Goal: Information Seeking & Learning: Compare options

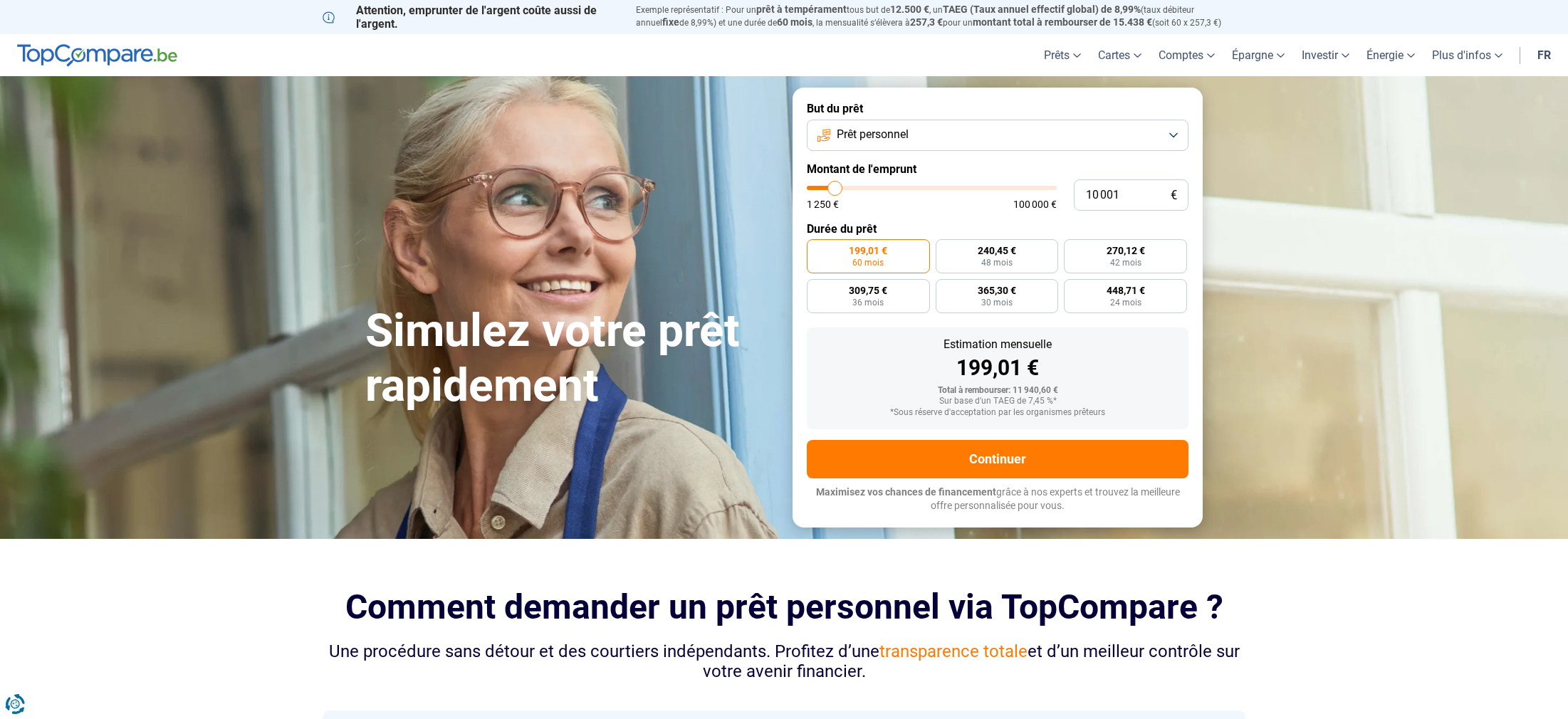
click at [1175, 132] on button "Prêt personnel" at bounding box center [998, 135] width 381 height 31
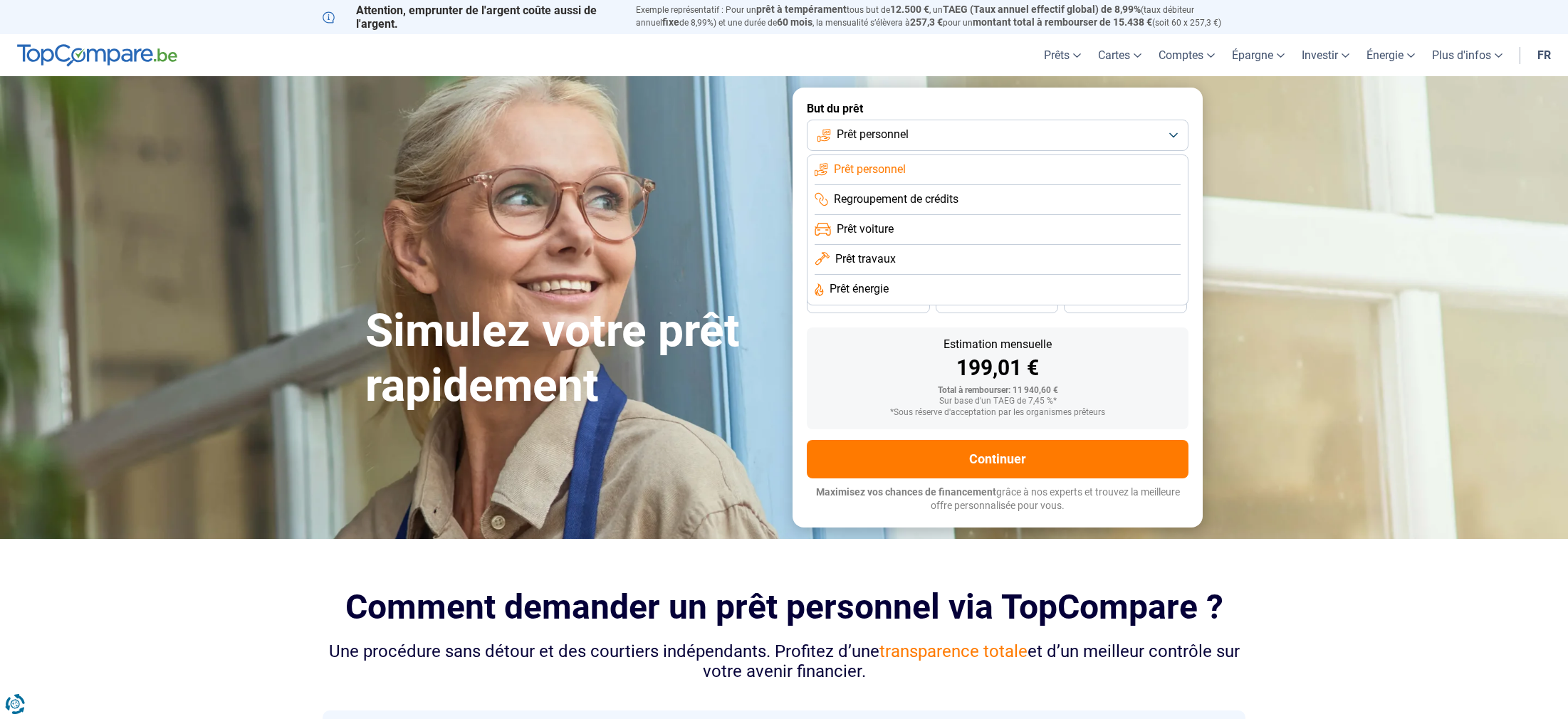
drag, startPoint x: 947, startPoint y: 133, endPoint x: 935, endPoint y: 150, distance: 20.8
click at [947, 132] on button "Prêt personnel" at bounding box center [998, 135] width 381 height 31
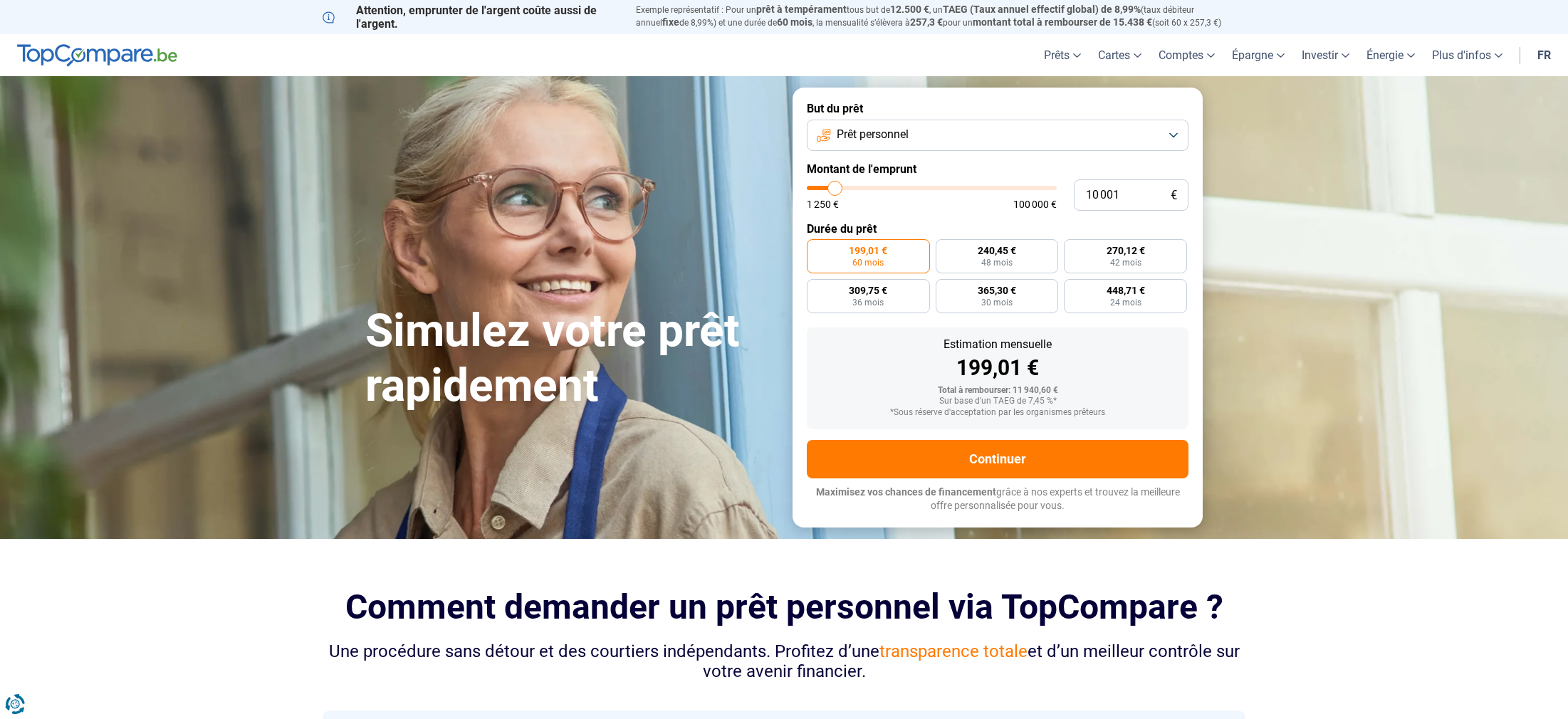
type input "10 250"
type input "10250"
type input "10 750"
type input "10750"
type input "11 250"
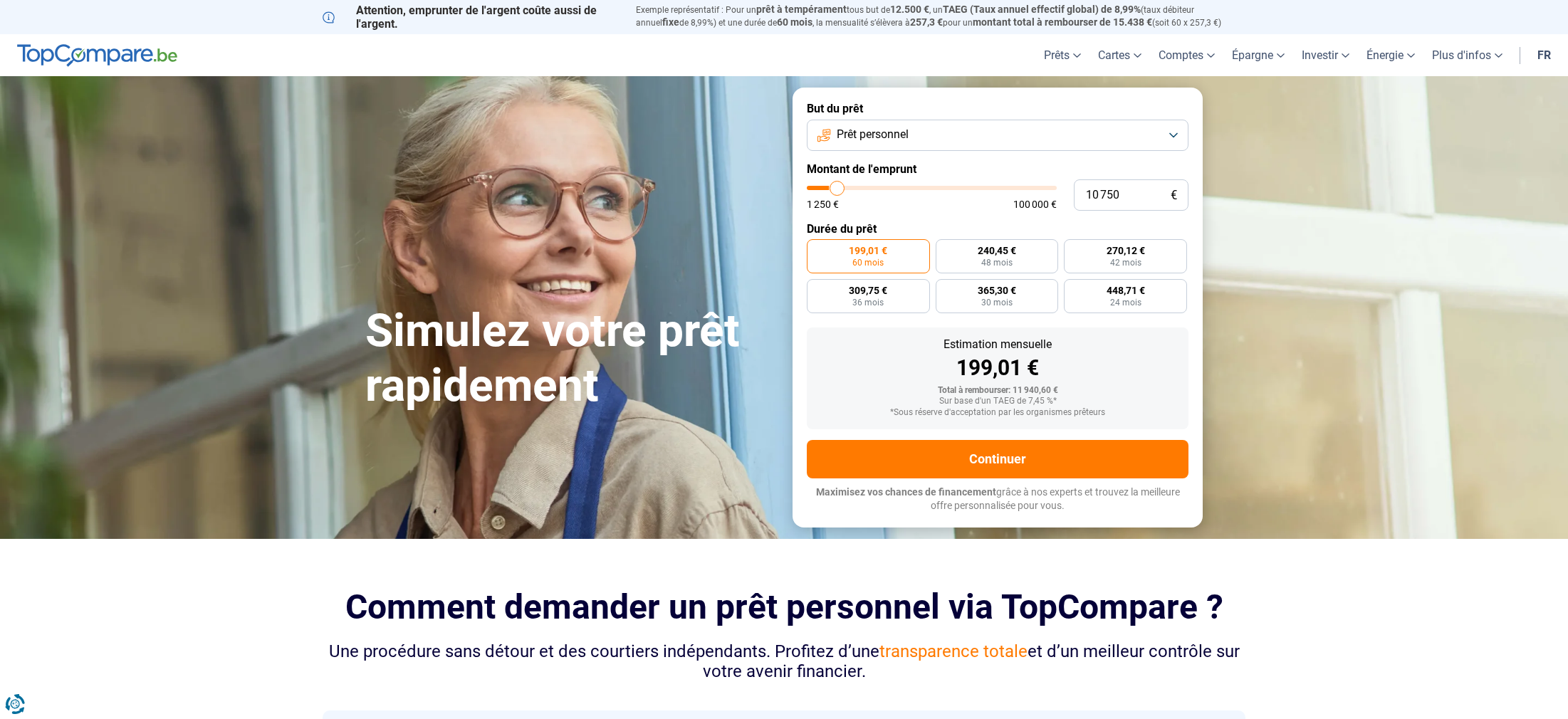
type input "11250"
type input "12 500"
type input "12500"
type input "13 750"
type input "13750"
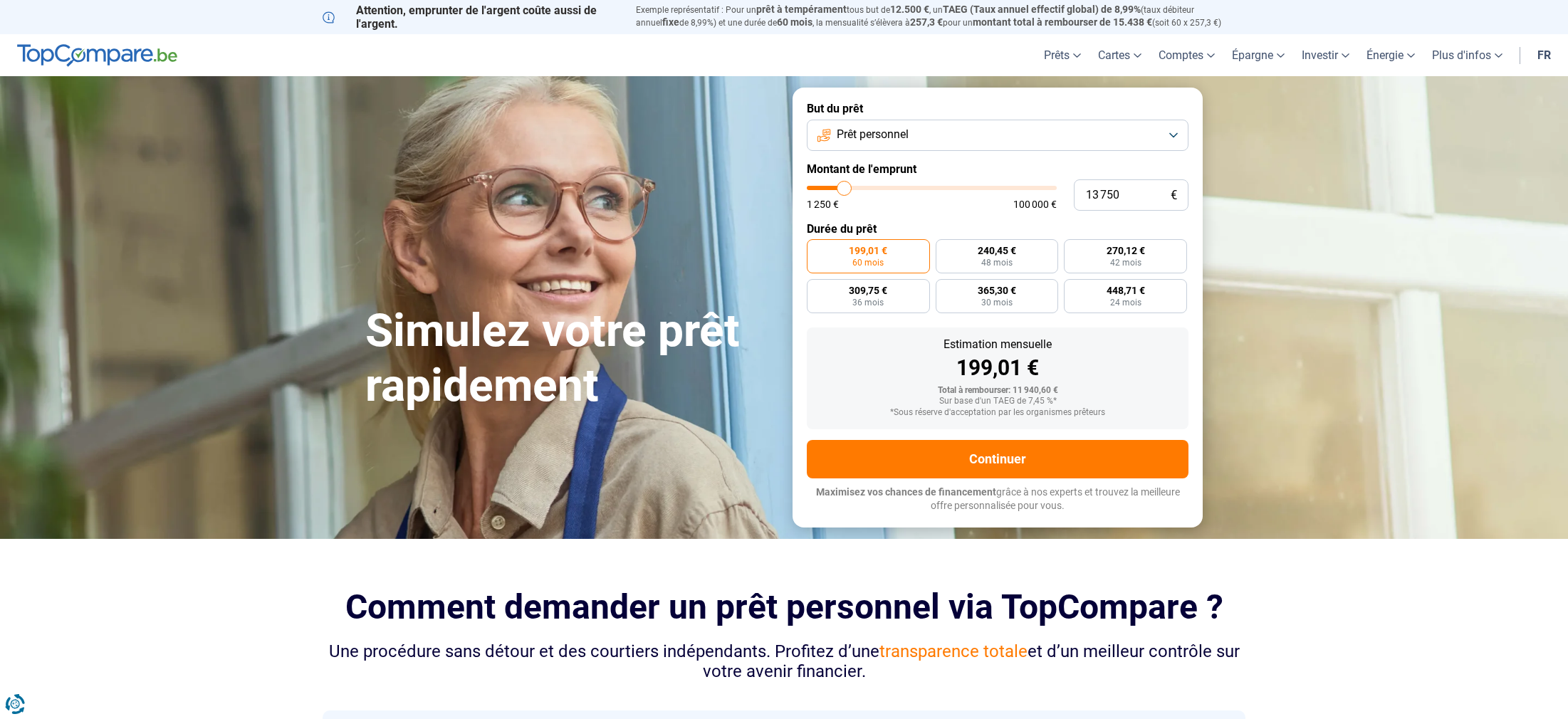
type input "15 000"
type input "15000"
type input "16 250"
type input "16250"
type input "17 750"
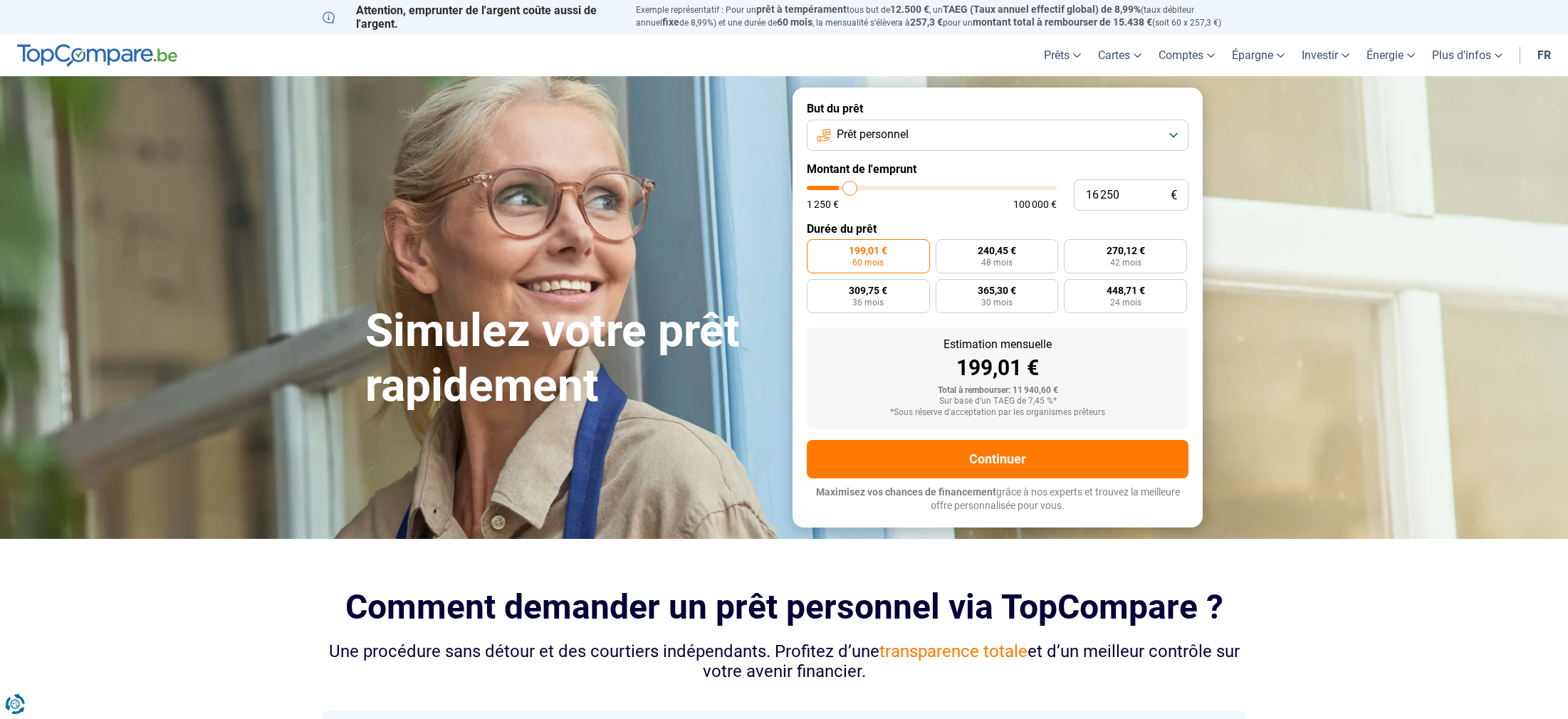
type input "17750"
type input "19 500"
type input "19500"
type input "20 500"
type input "20500"
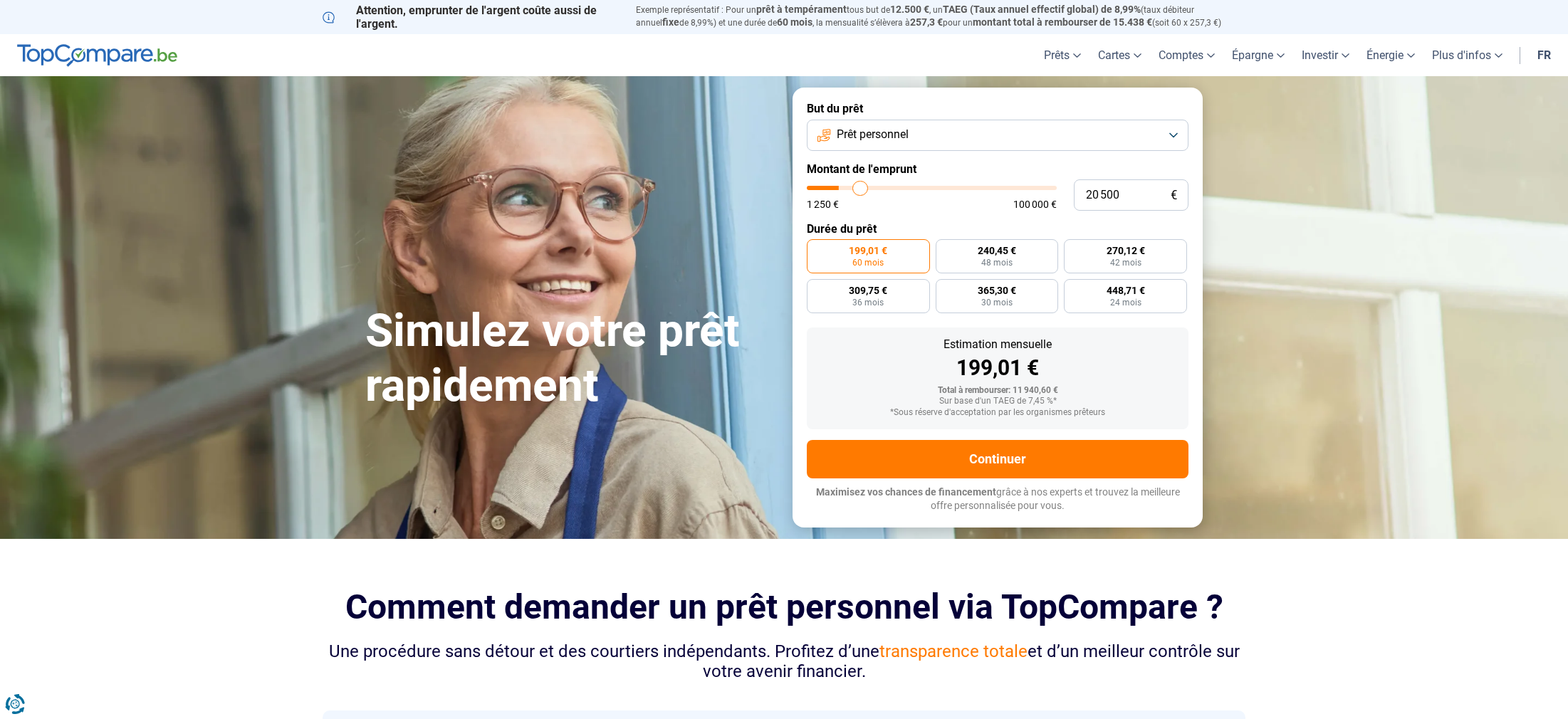
type input "22 000"
type input "22000"
type input "23 000"
type input "23000"
type input "23 500"
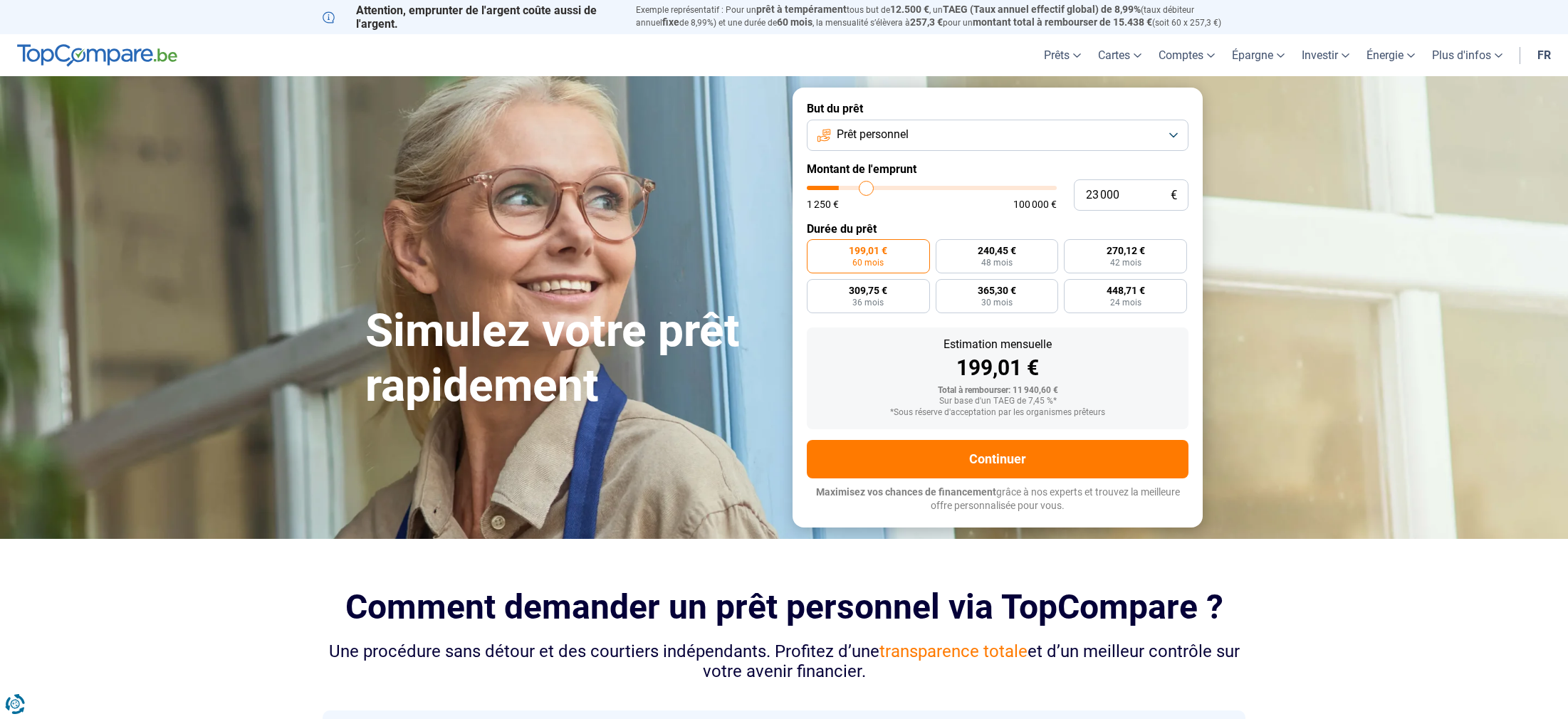
type input "23500"
type input "24 000"
type input "24000"
type input "24 500"
type input "24500"
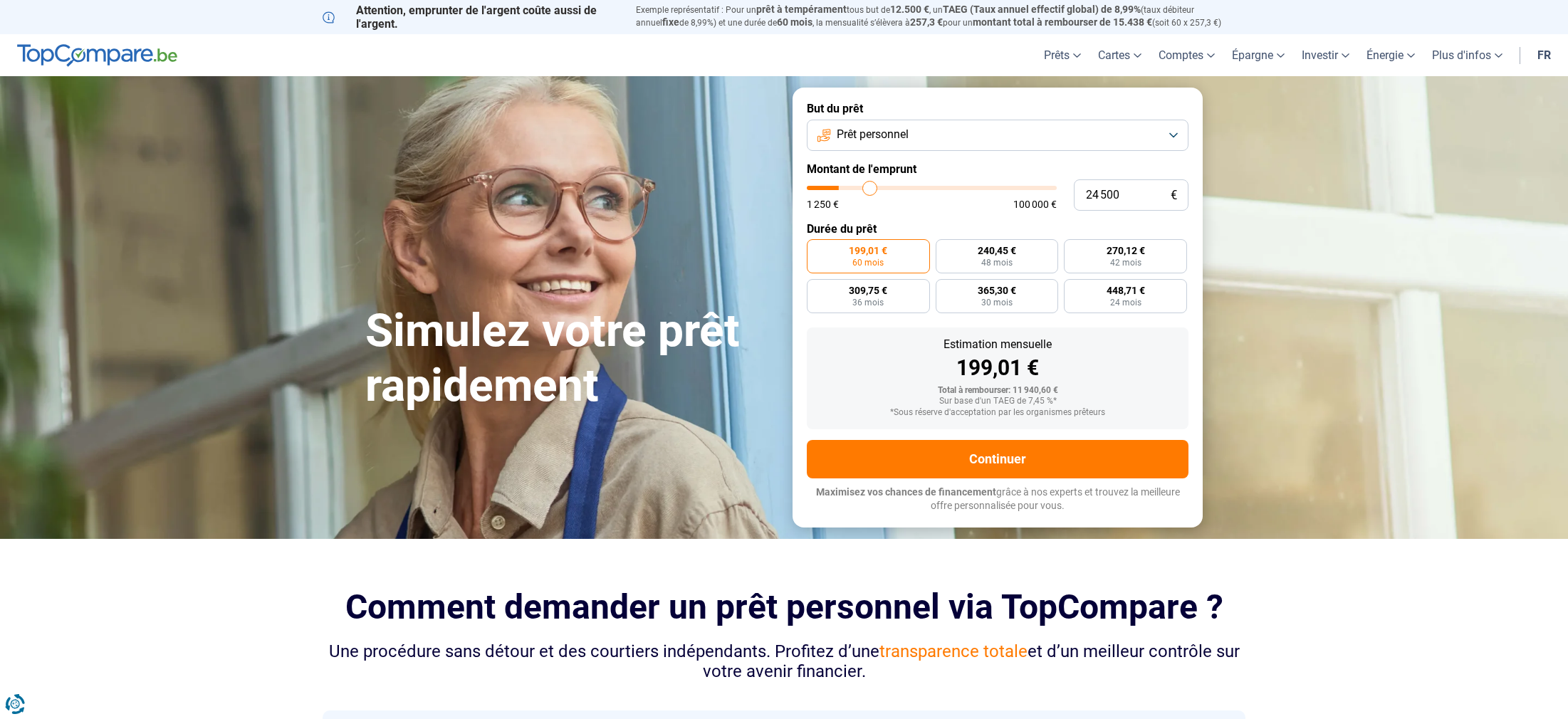
type input "25 250"
type input "25250"
type input "26 250"
type input "26250"
type input "27 250"
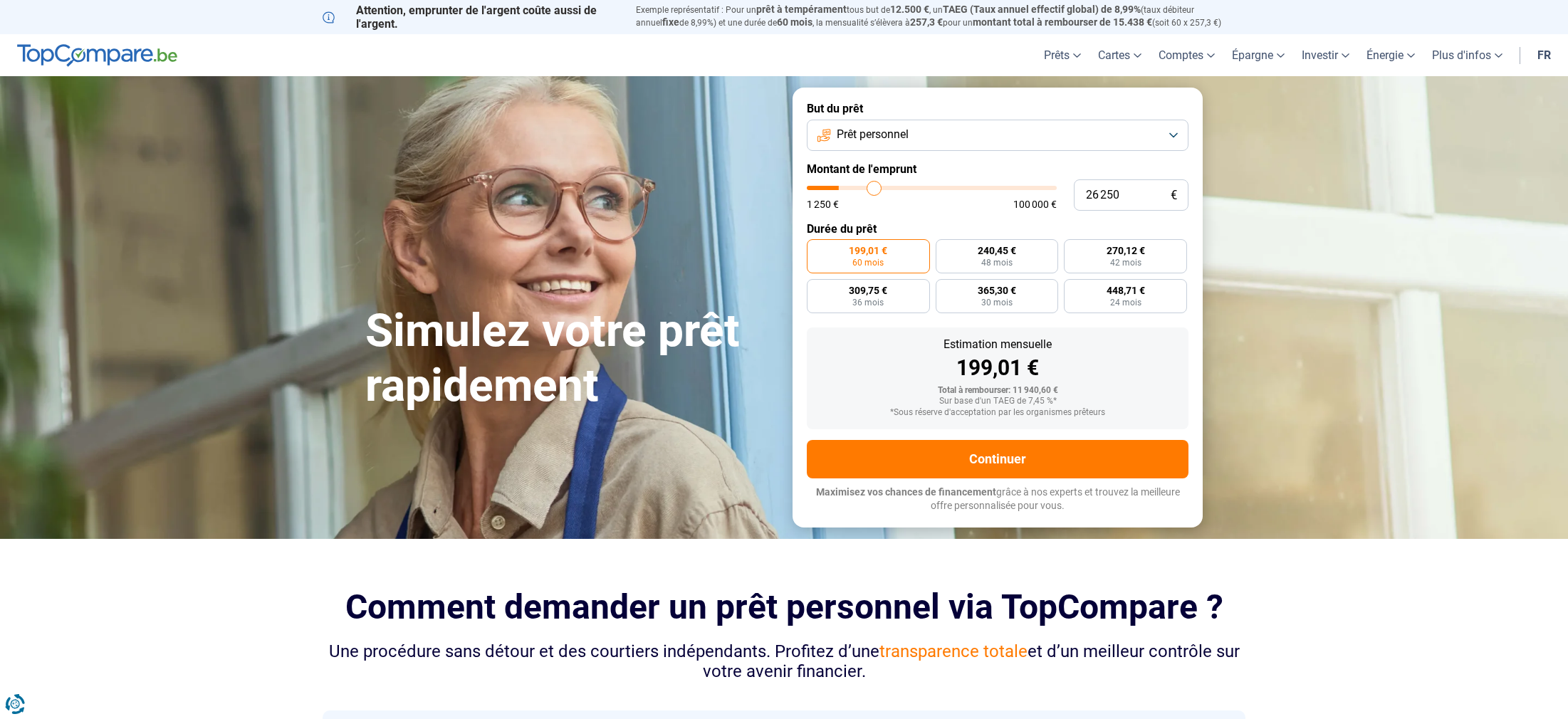
type input "27250"
type input "28 750"
type input "28750"
type input "29 750"
type input "29750"
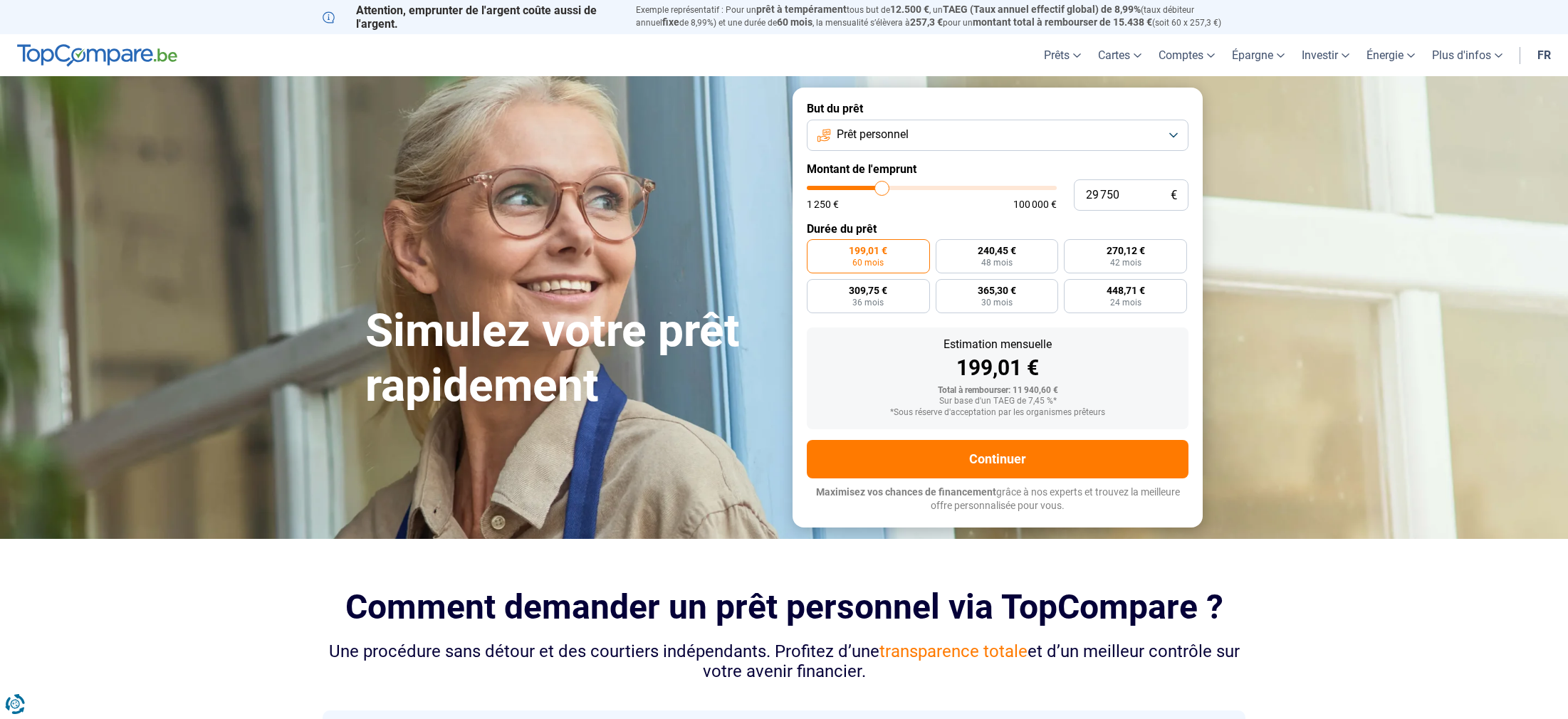
type input "31 000"
type input "31000"
type input "32 250"
type input "32250"
type input "33 500"
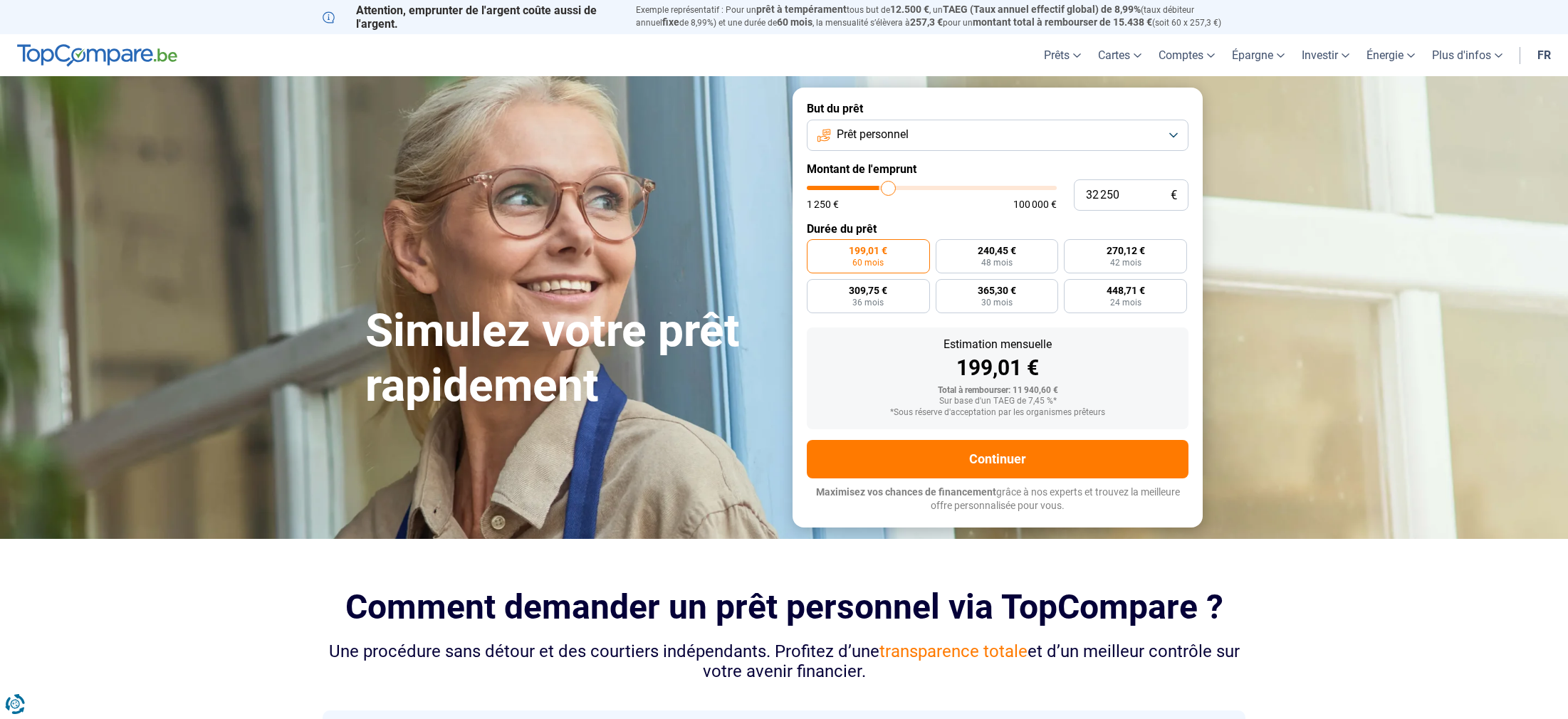
type input "33500"
type input "34 750"
type input "34750"
type input "36 000"
type input "36000"
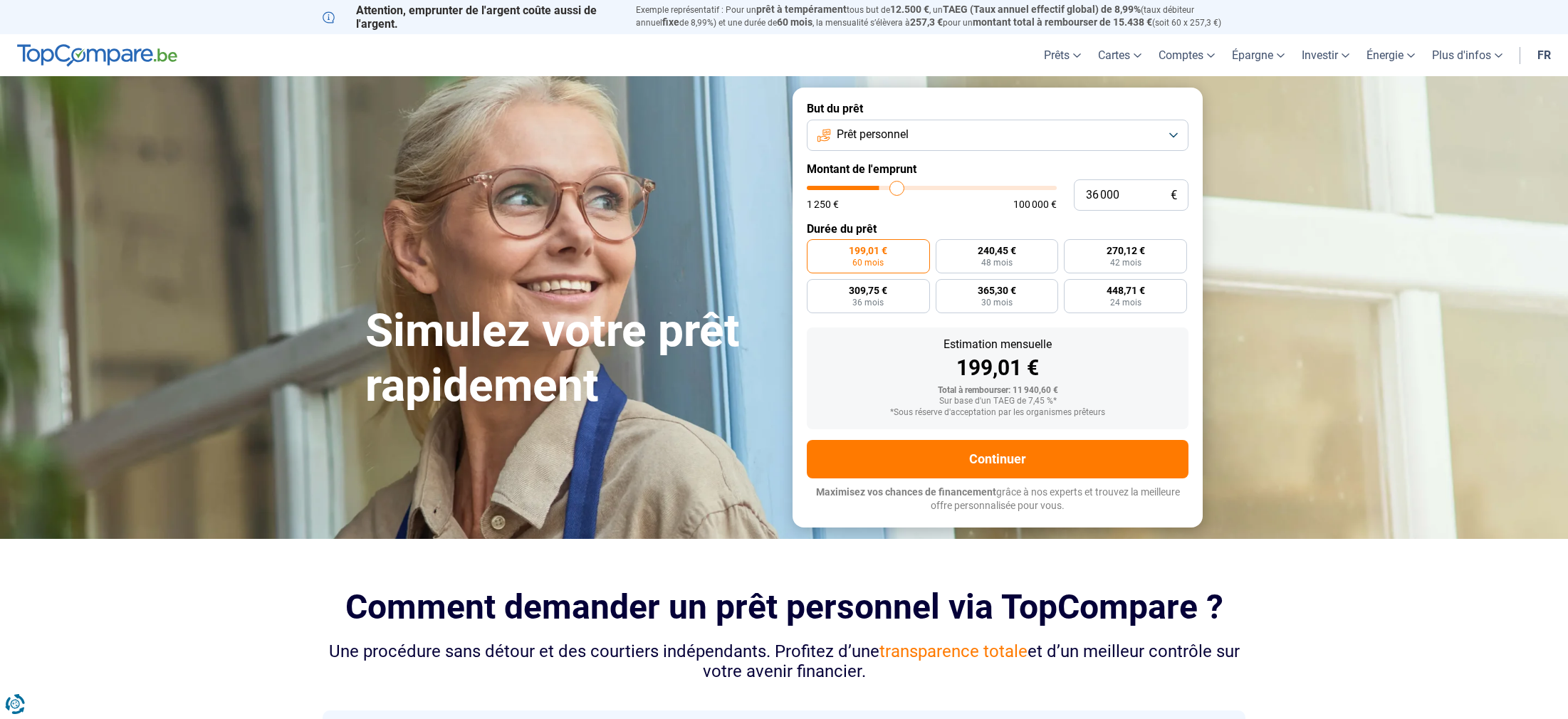
type input "37 750"
type input "37750"
type input "39 250"
type input "39250"
type input "41 000"
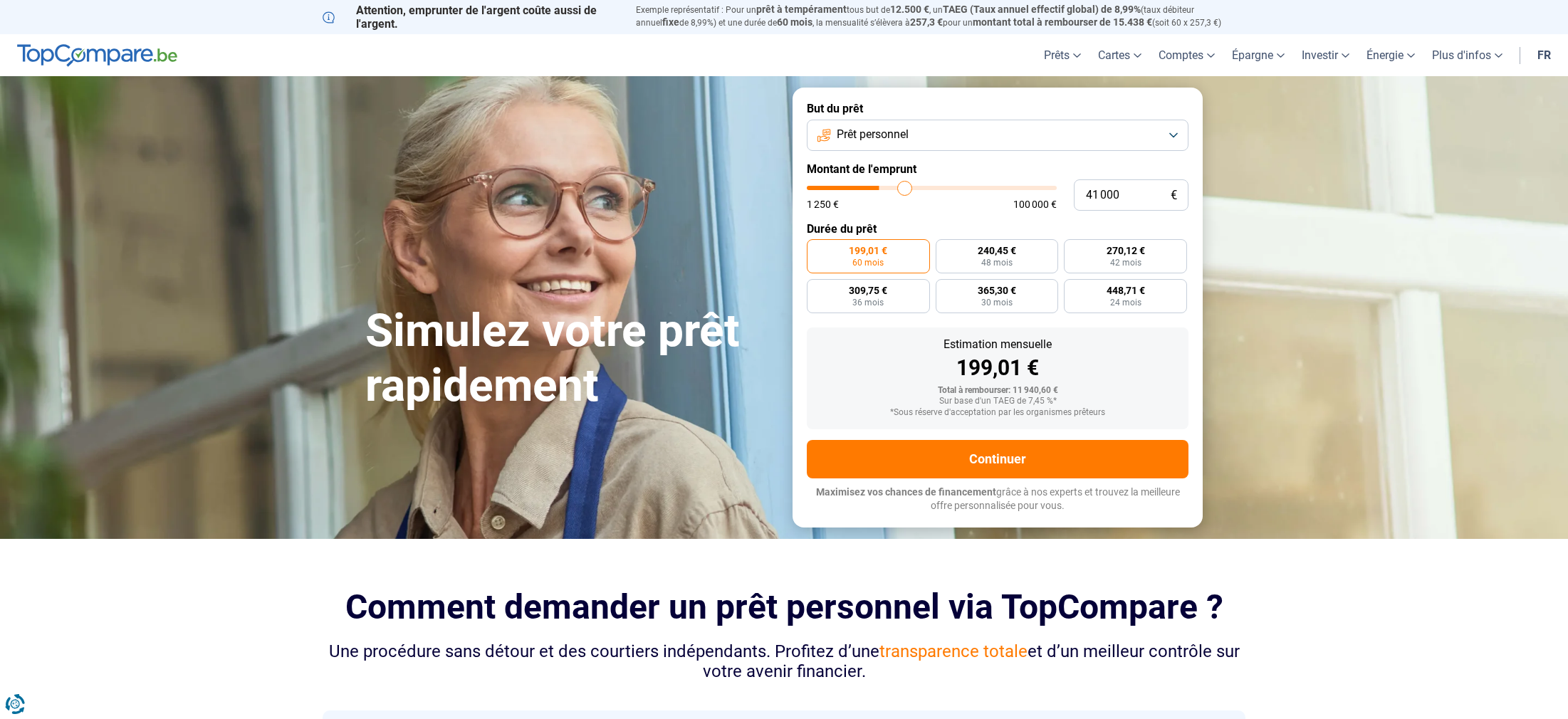
type input "41000"
type input "42 500"
type input "42500"
type input "44 000"
type input "44000"
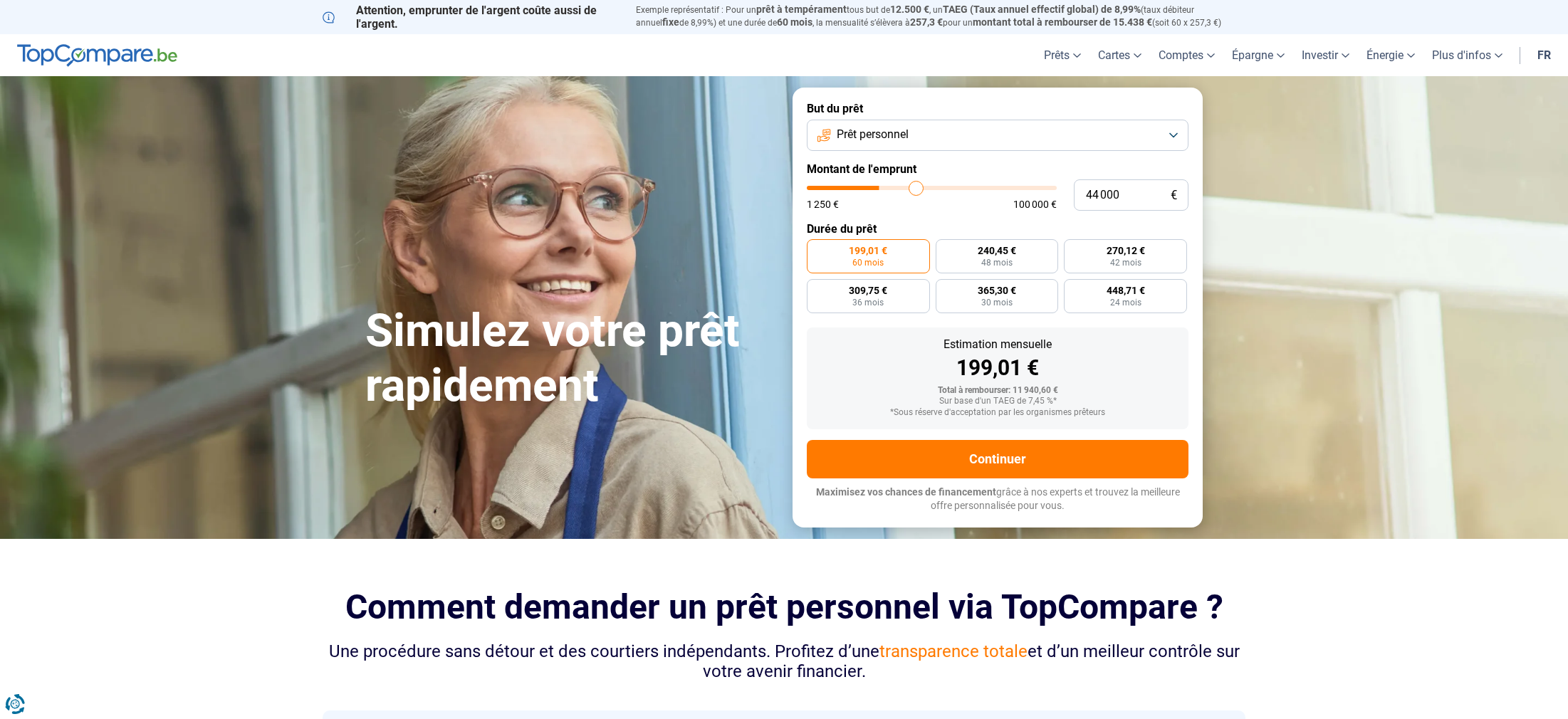
type input "45 500"
type input "45500"
type input "47 000"
type input "47000"
type input "48 000"
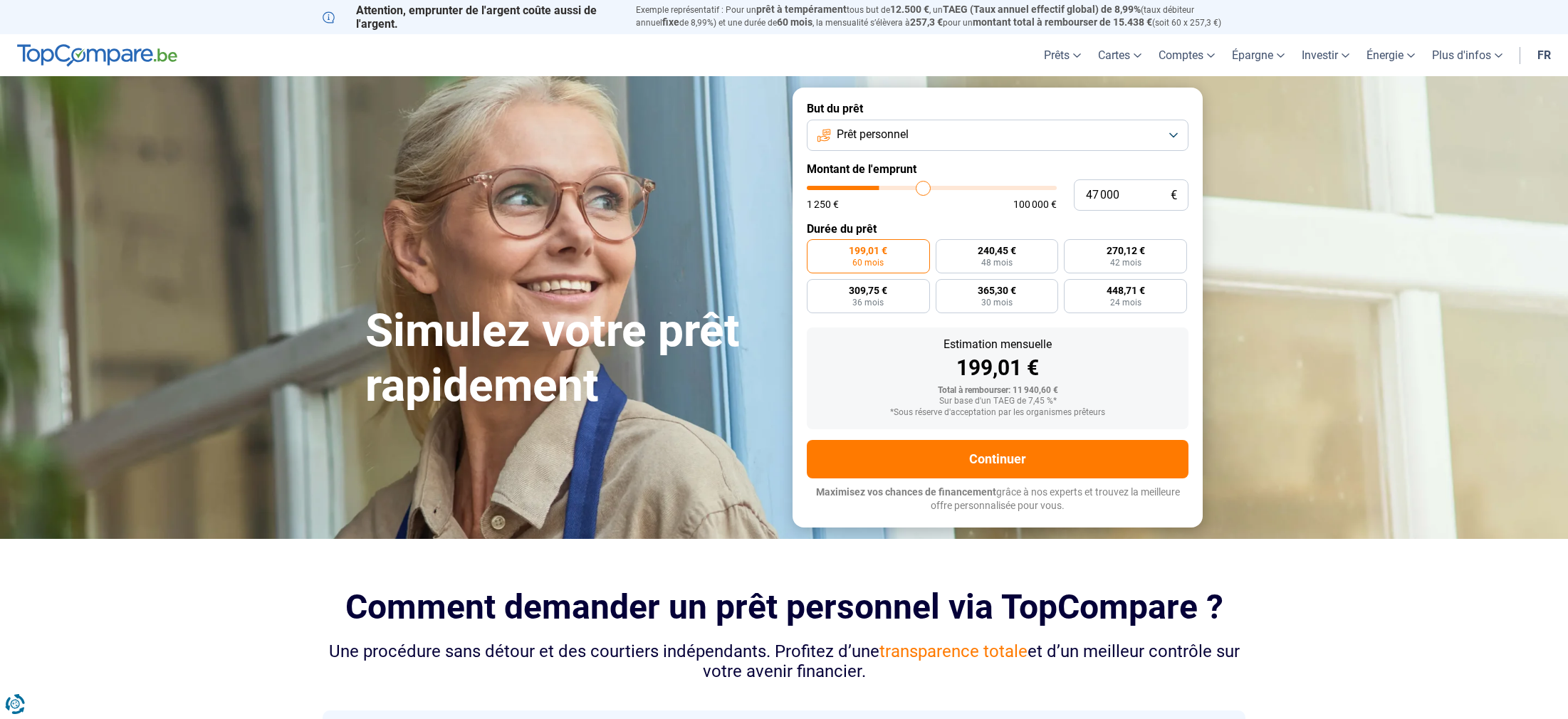
type input "48000"
type input "49 250"
type input "49250"
type input "50 000"
type input "50000"
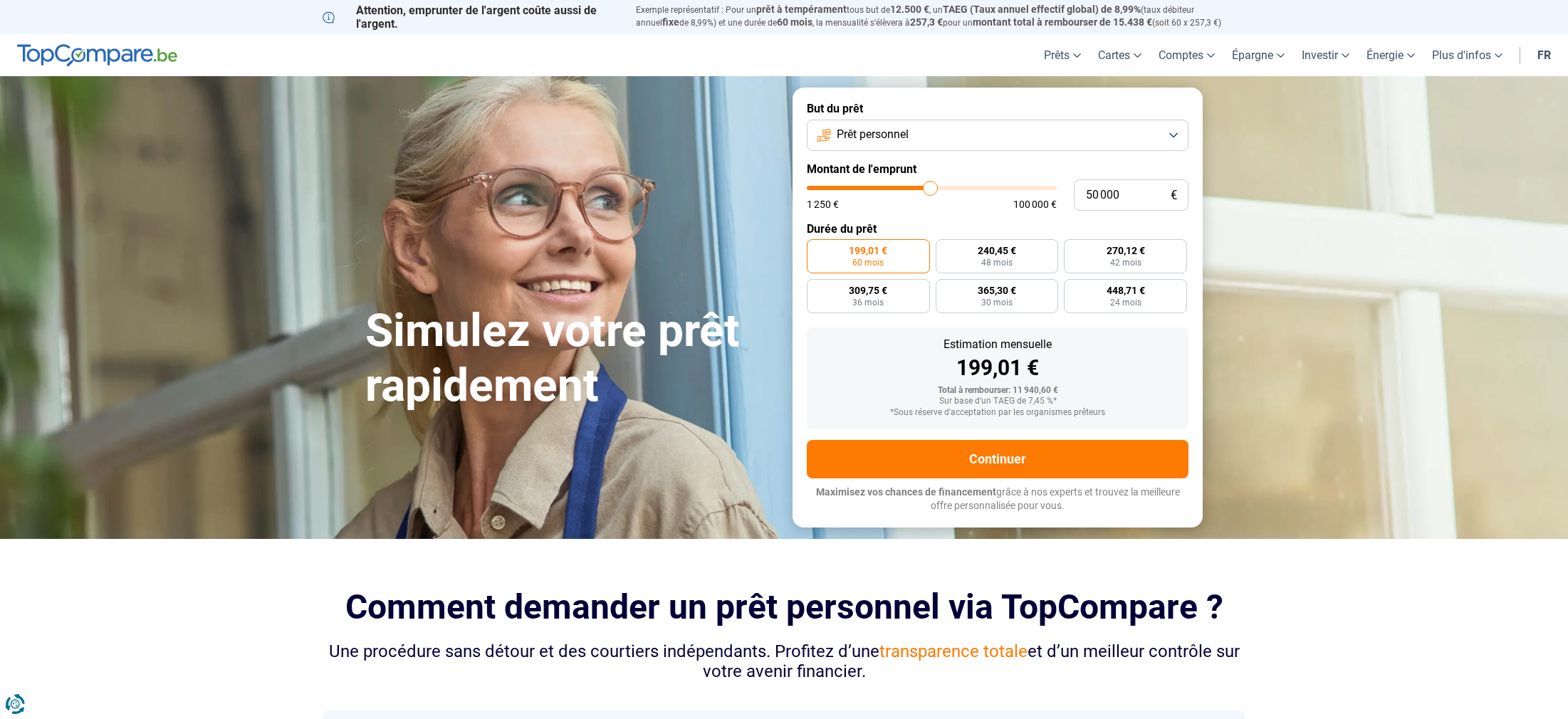
type input "51 500"
type input "51500"
type input "53 250"
type input "53250"
type input "55 500"
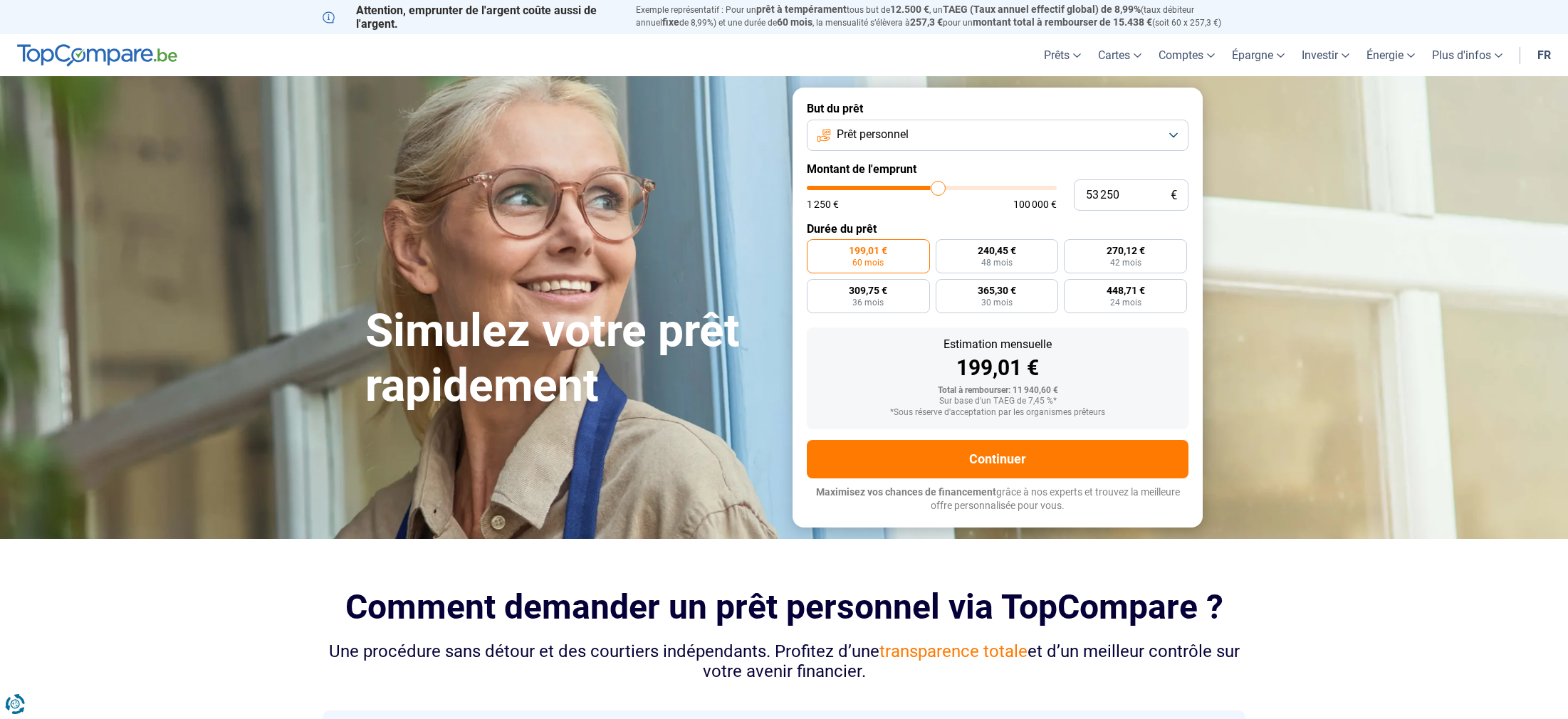
type input "55500"
type input "58 000"
type input "58000"
type input "60 000"
type input "60000"
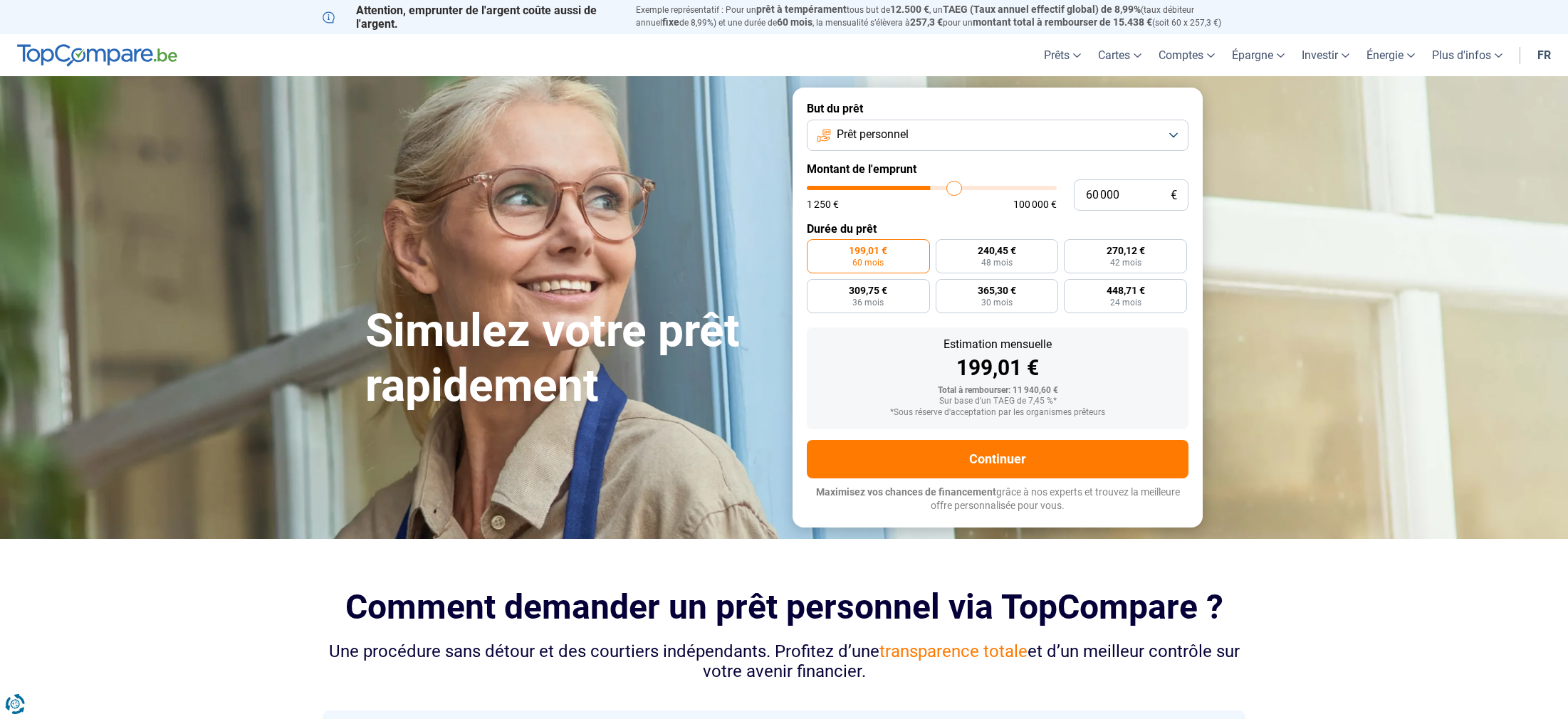
type input "62 000"
type input "62000"
type input "63 750"
type input "63750"
type input "65 500"
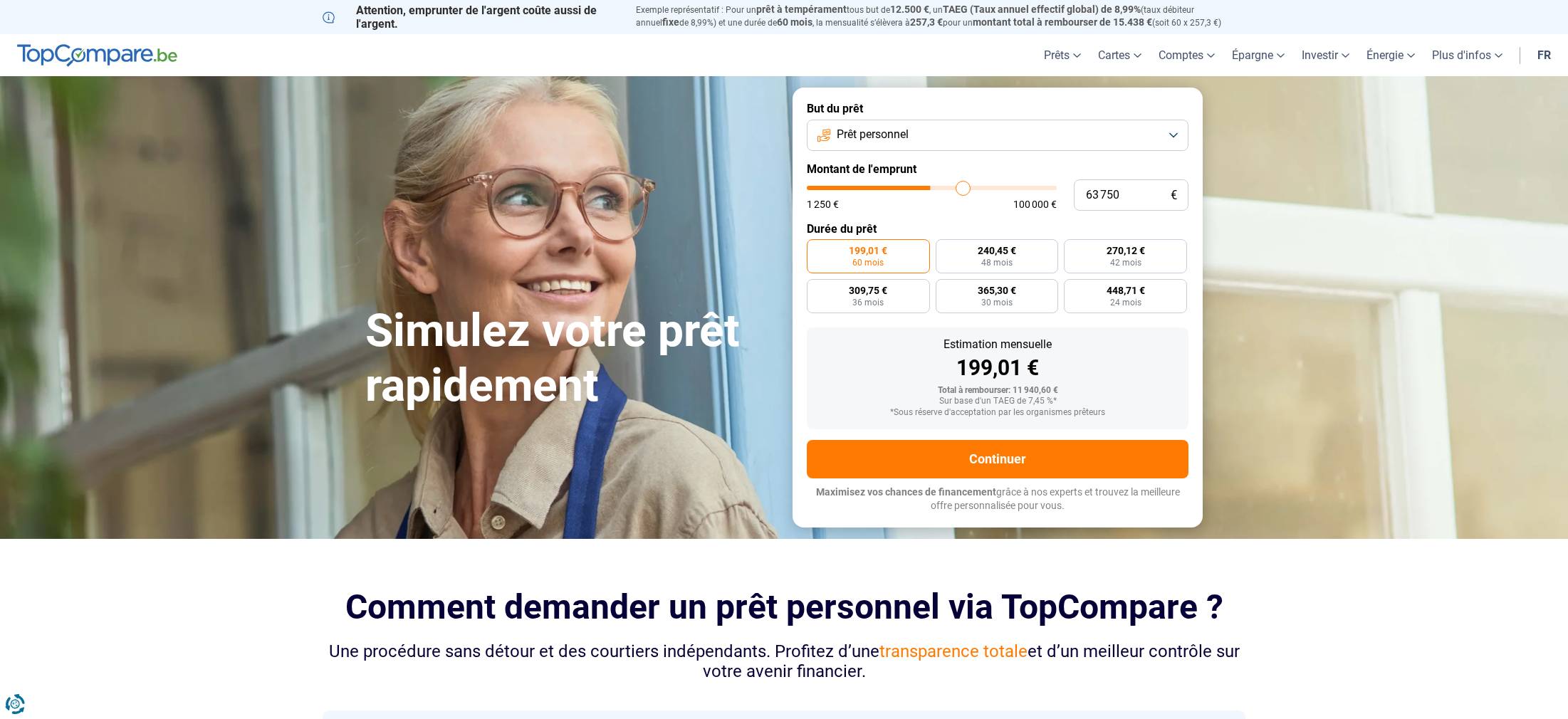
type input "65500"
type input "68 500"
type input "68500"
type input "70 250"
type input "70250"
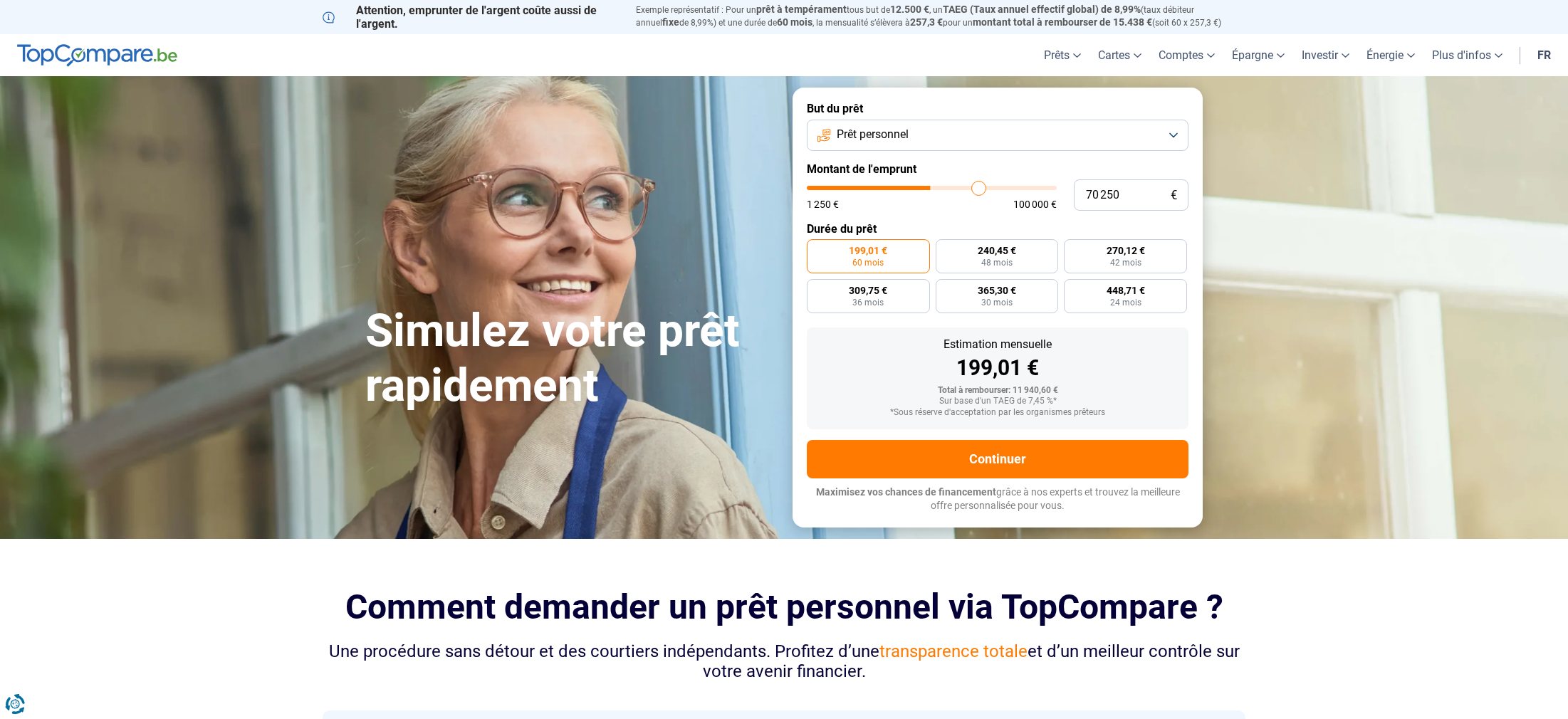
type input "73 000"
type input "73000"
type input "74 250"
type input "74250"
type input "75 750"
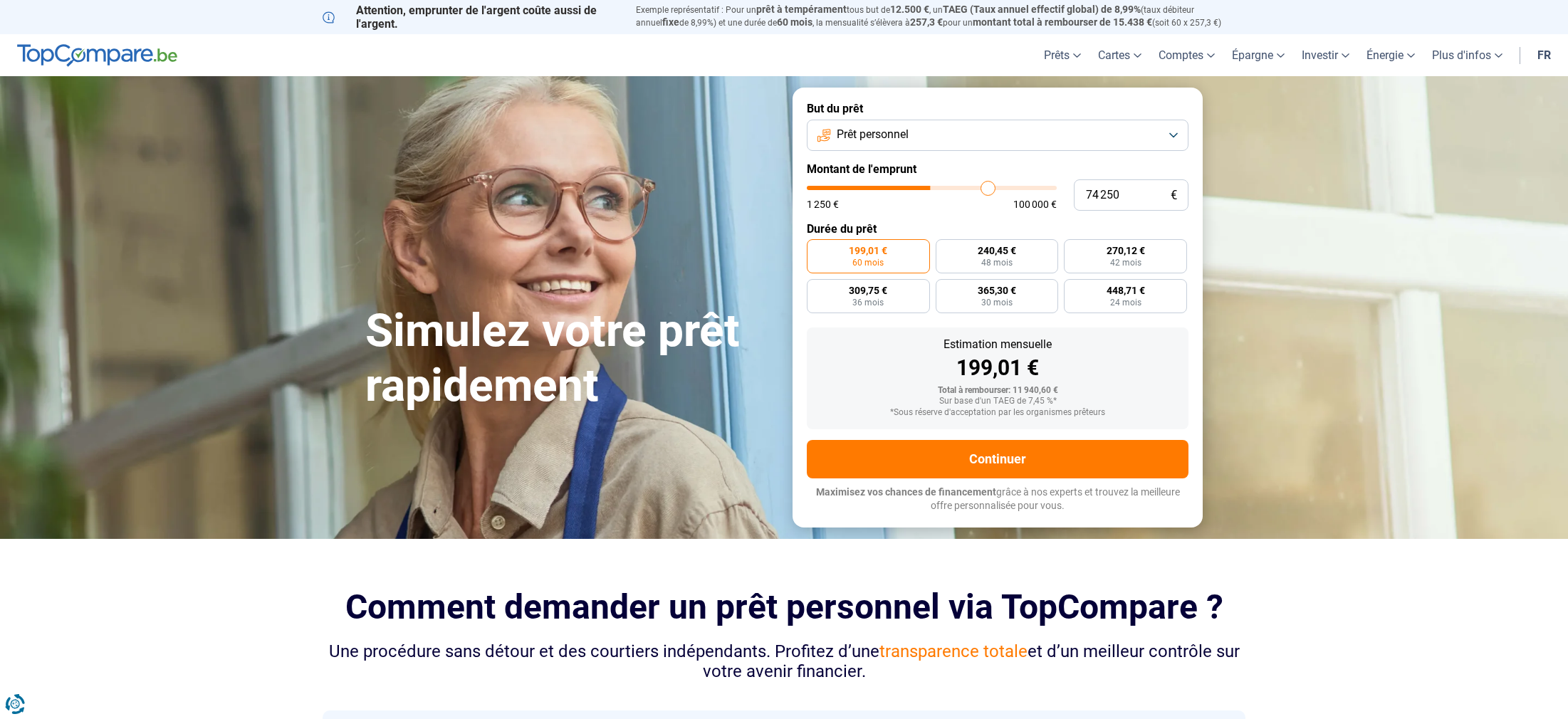
type input "75750"
type input "77 500"
type input "77500"
type input "78 750"
type input "78750"
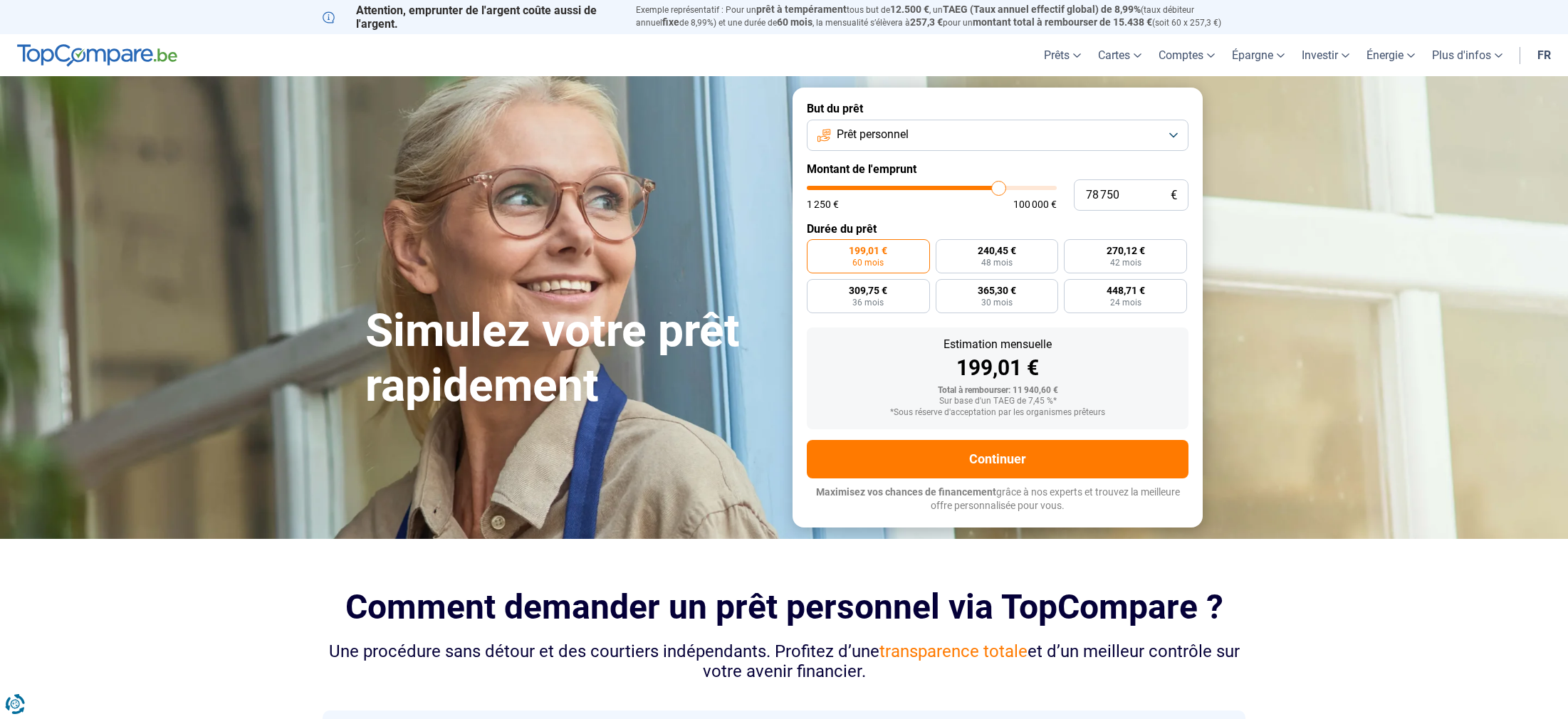
type input "79 500"
type input "79500"
type input "80 000"
type input "80000"
type input "80 250"
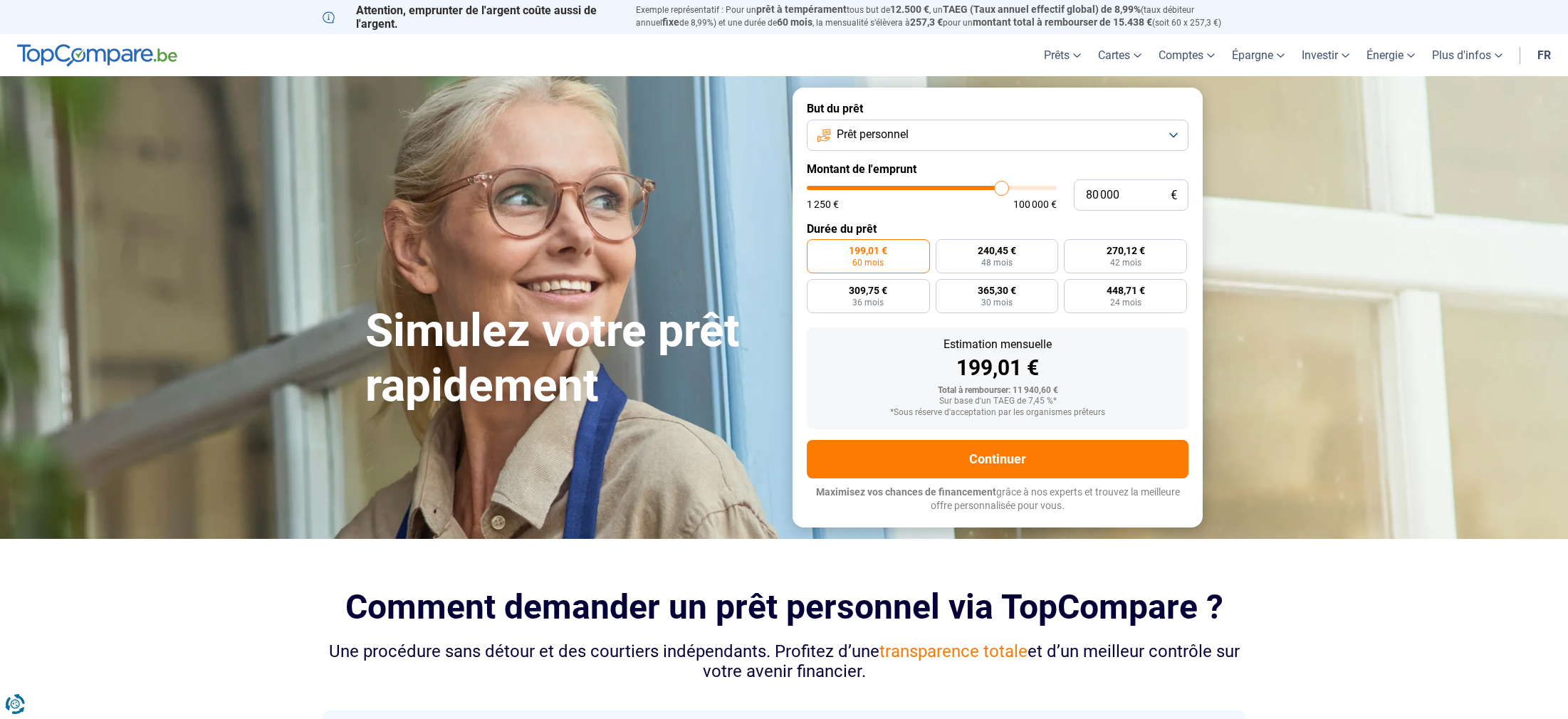
type input "80250"
type input "80 500"
type input "80500"
type input "80 750"
type input "80750"
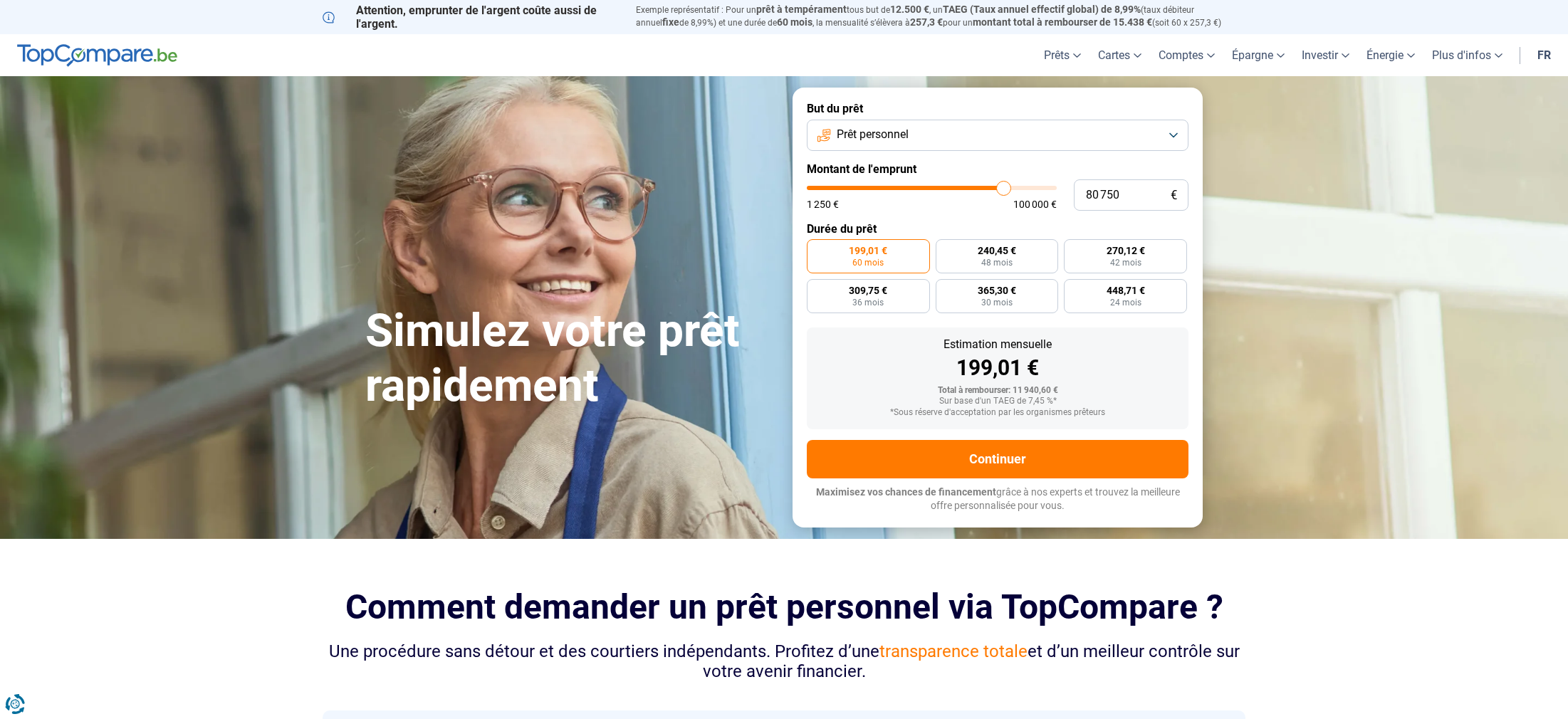
type input "81 250"
type input "81250"
type input "82 000"
type input "82000"
type input "83 000"
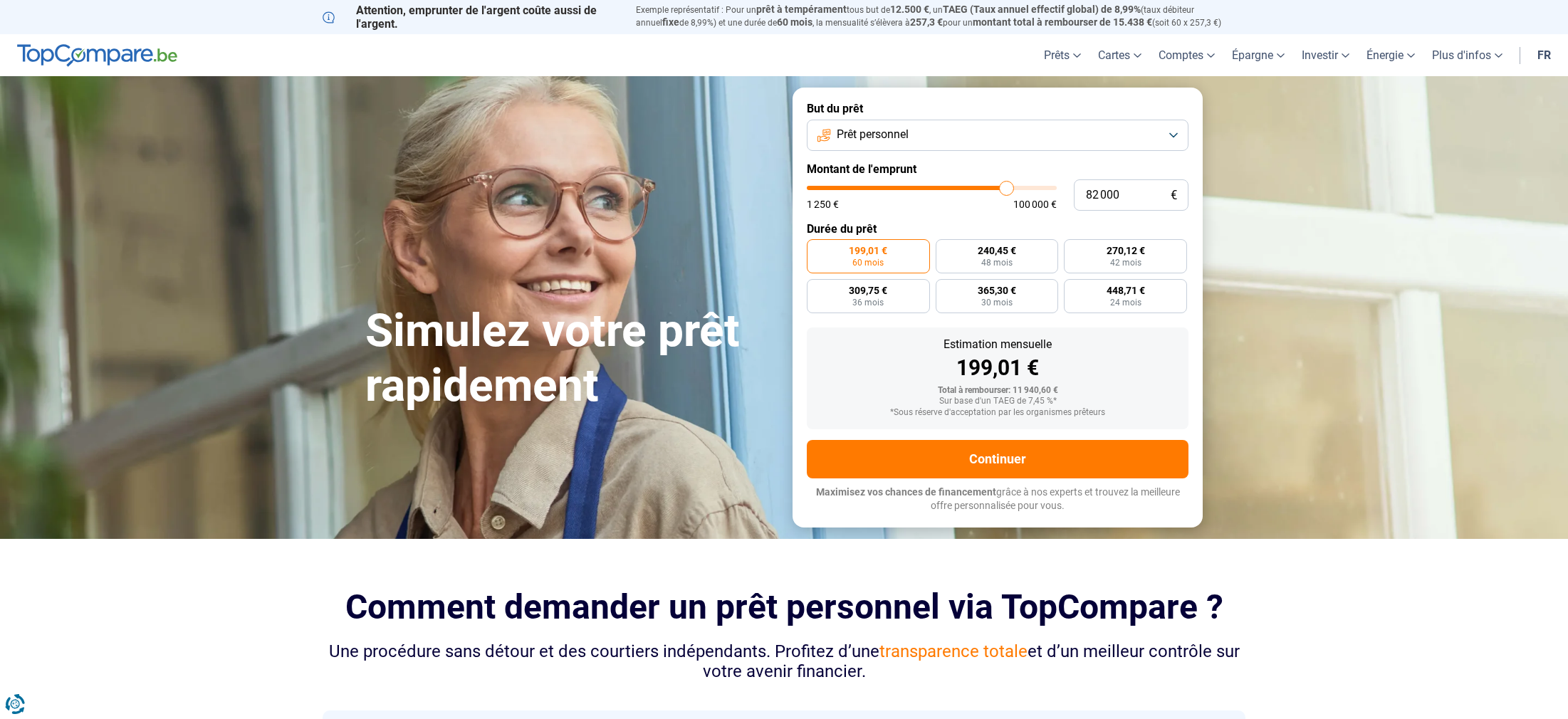
type input "83000"
type input "84 000"
type input "84000"
type input "85 250"
type input "85250"
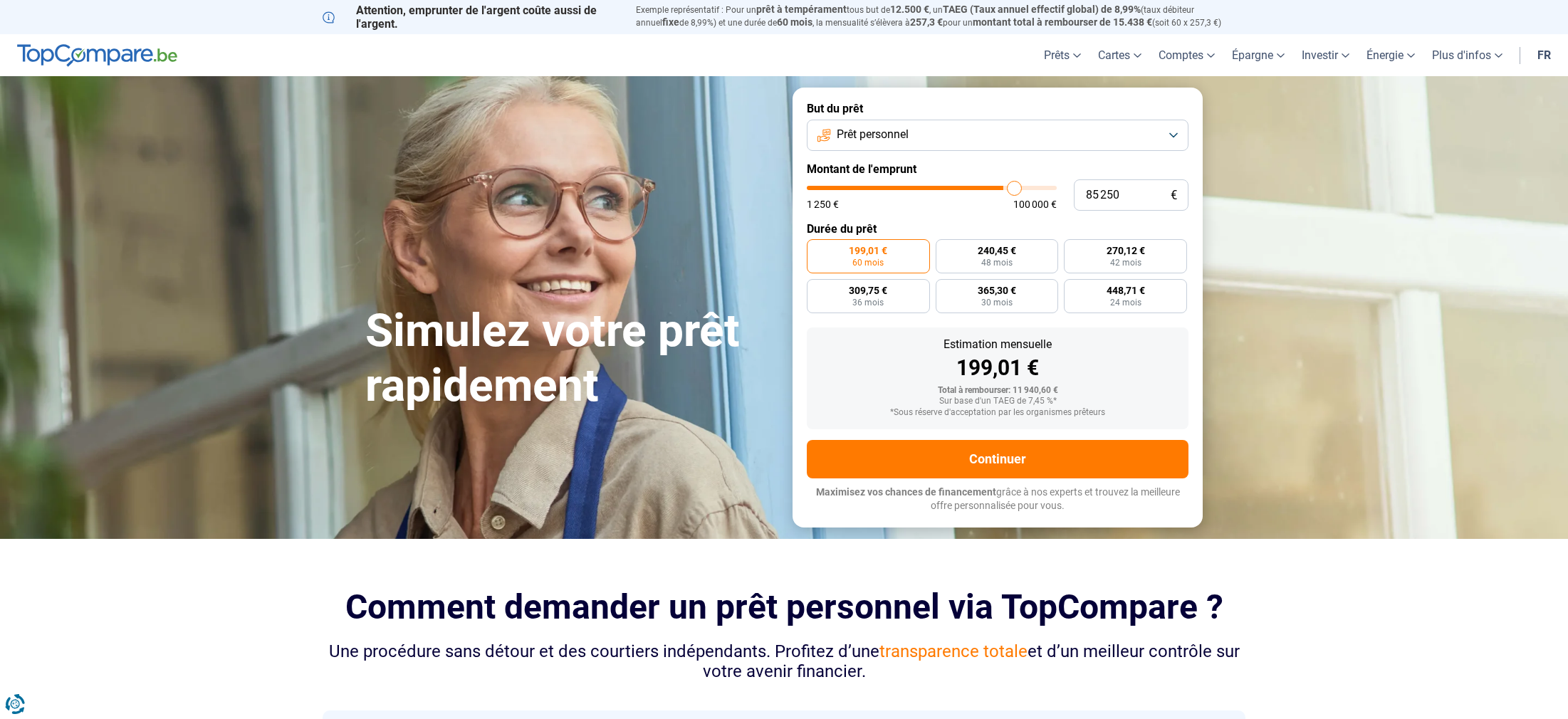
type input "86 250"
type input "86250"
type input "87 000"
type input "87000"
type input "87 250"
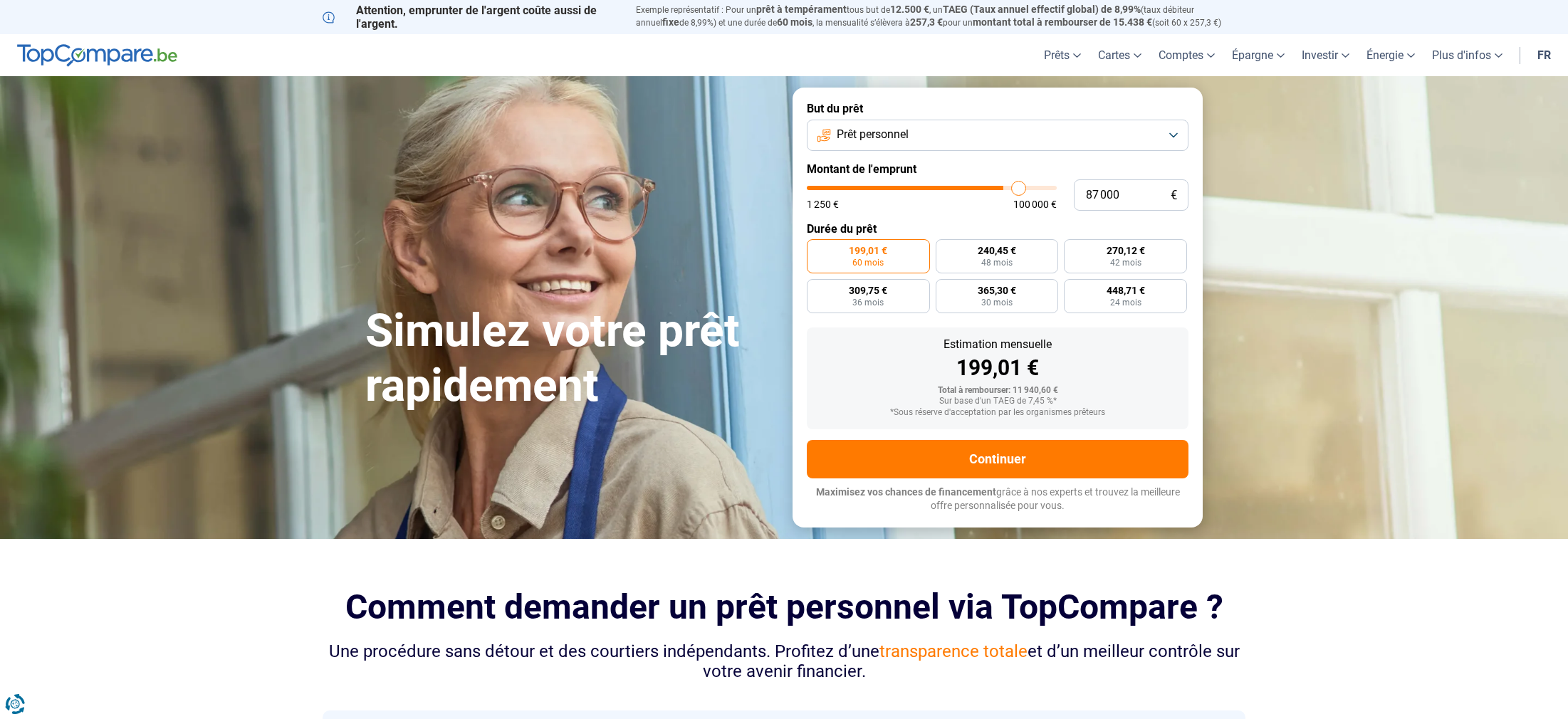
type input "87250"
type input "87 500"
type input "87500"
type input "87 750"
type input "87750"
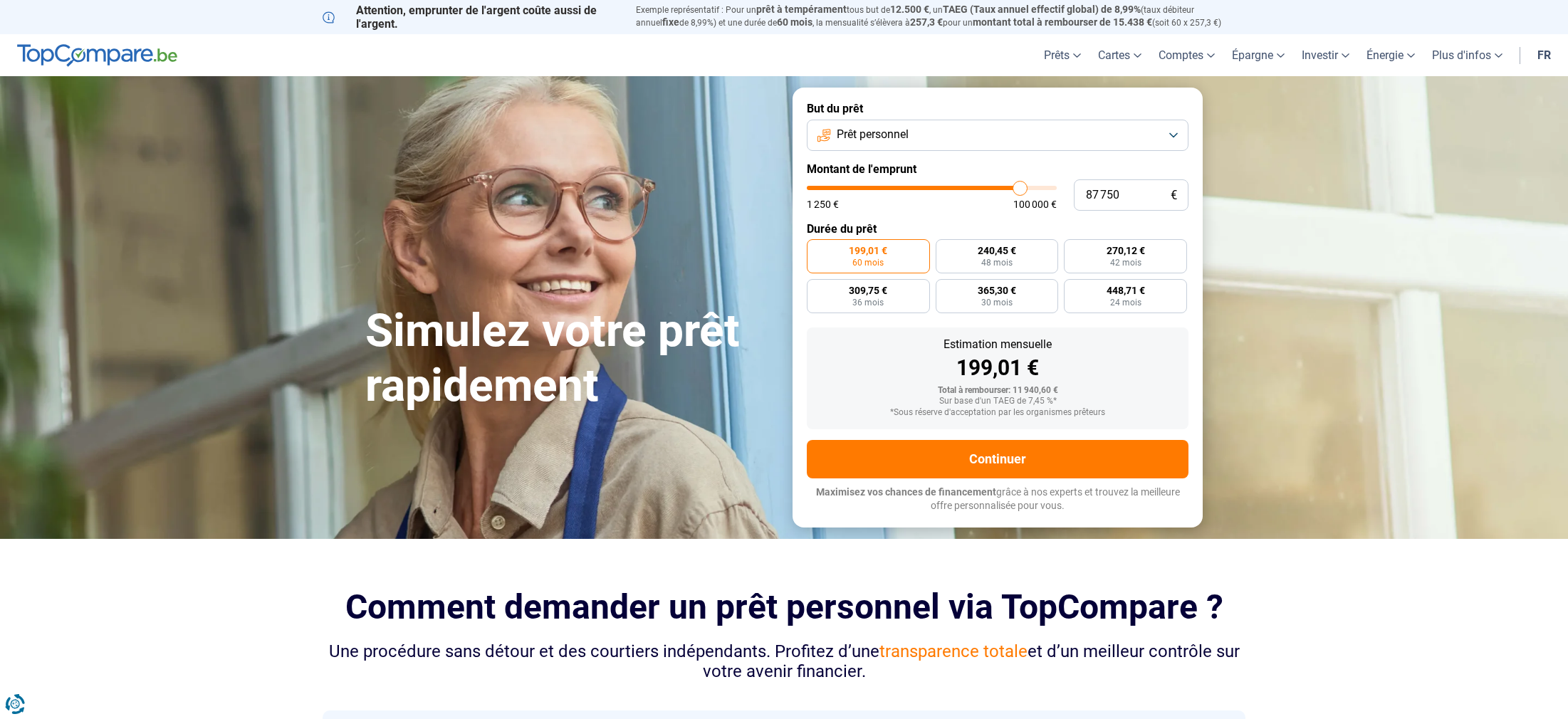
type input "88 000"
type input "88000"
type input "88 500"
type input "88500"
type input "89 000"
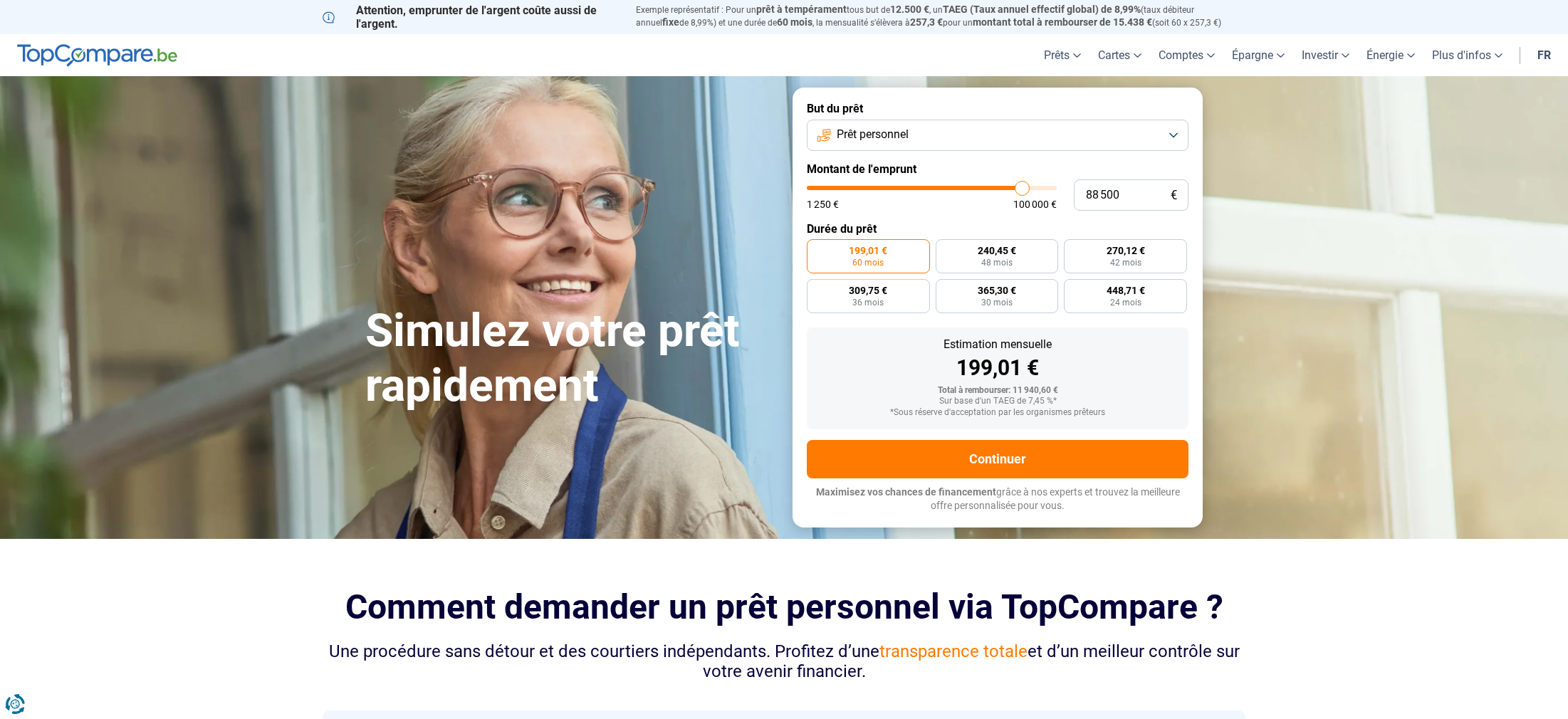
type input "89000"
type input "89 250"
type input "89250"
type input "89 500"
type input "89500"
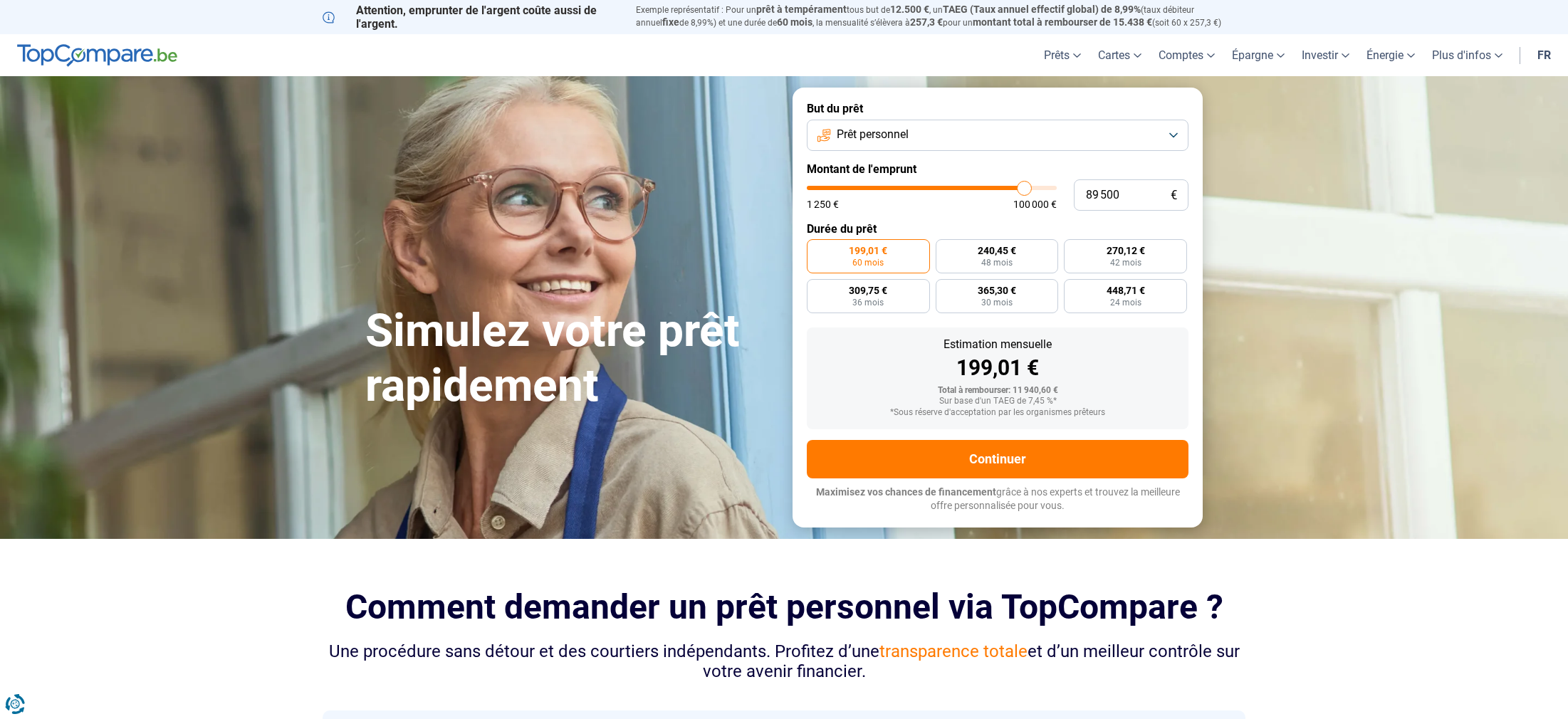
type input "90 250"
type input "90250"
type input "90 750"
type input "90750"
type input "91 250"
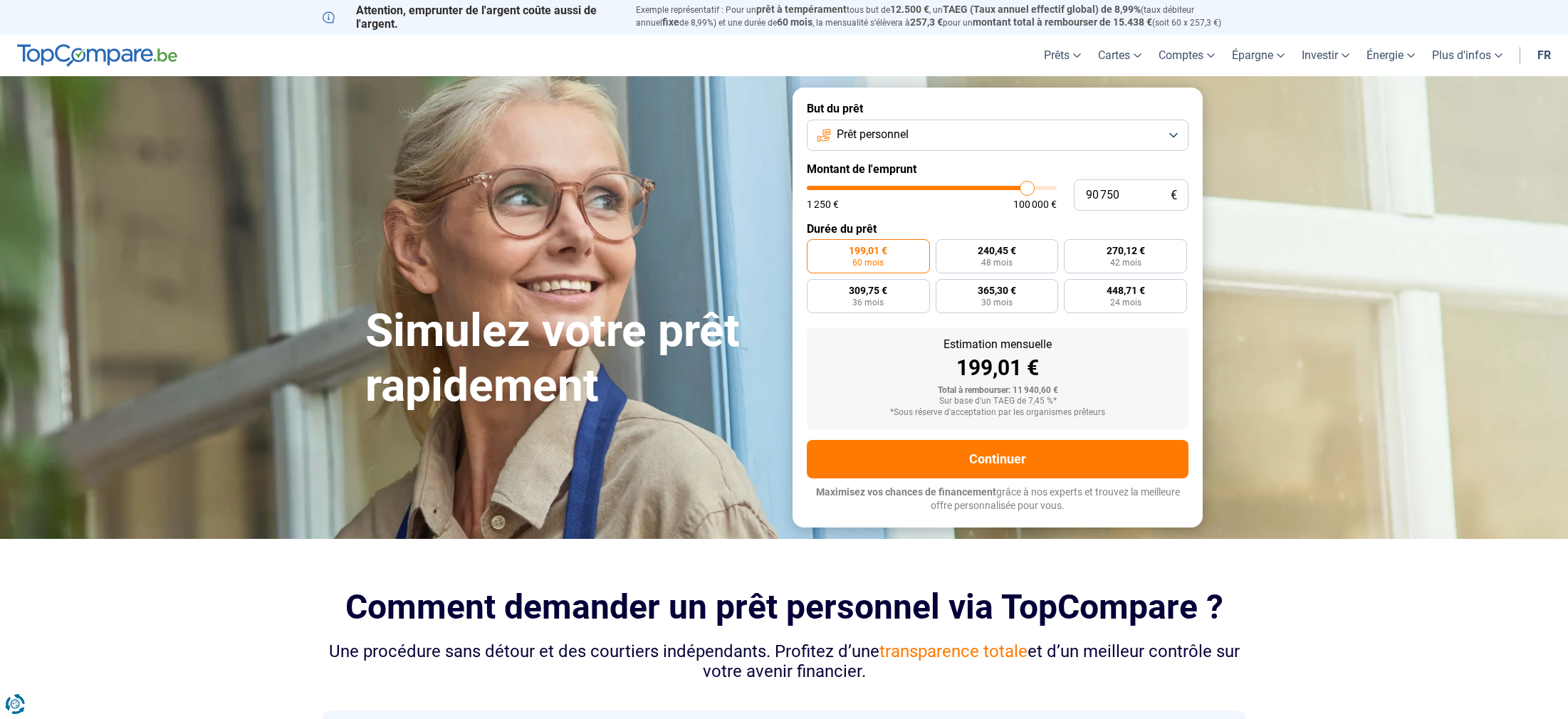
type input "91250"
type input "91 500"
type input "91500"
type input "91 750"
type input "91750"
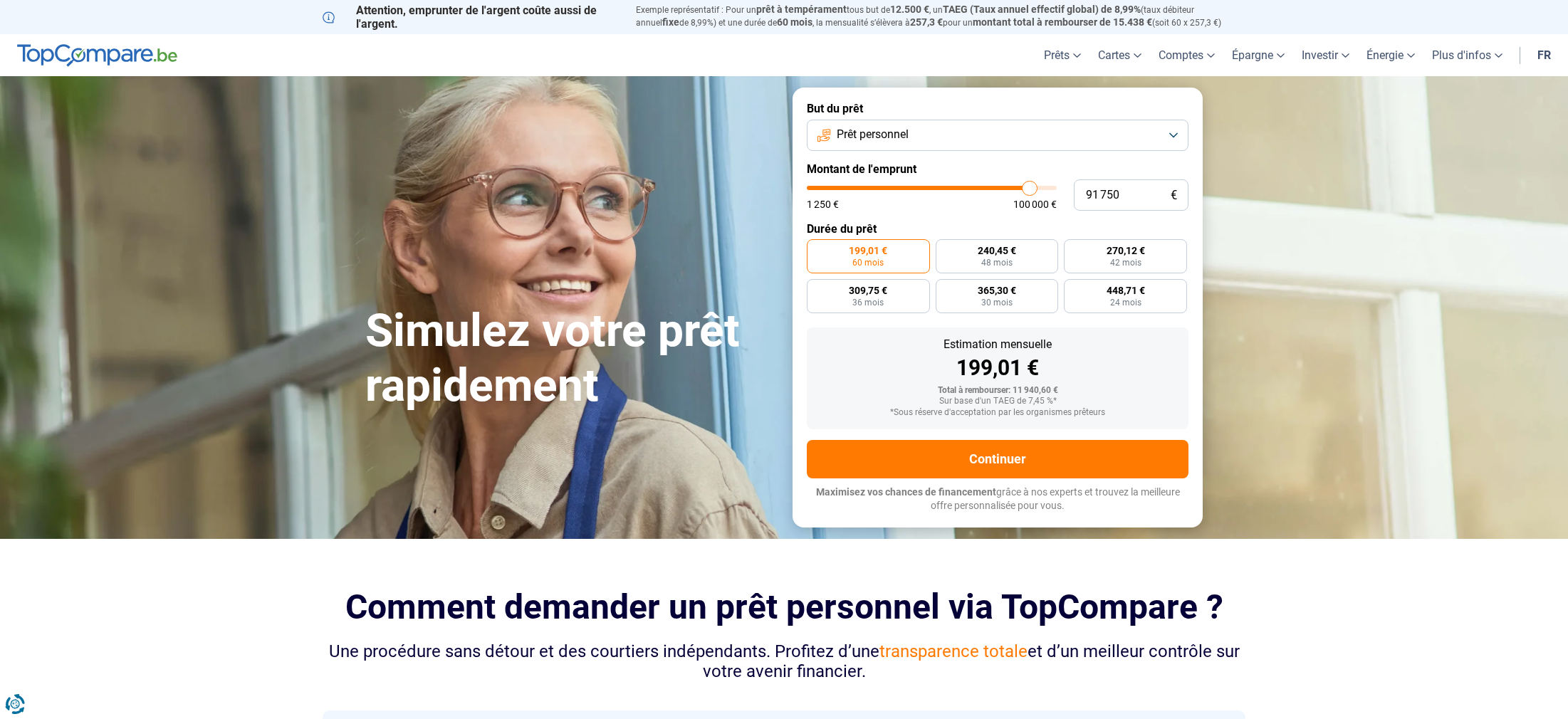
type input "92 250"
type input "92250"
type input "92 750"
type input "92750"
type input "93 250"
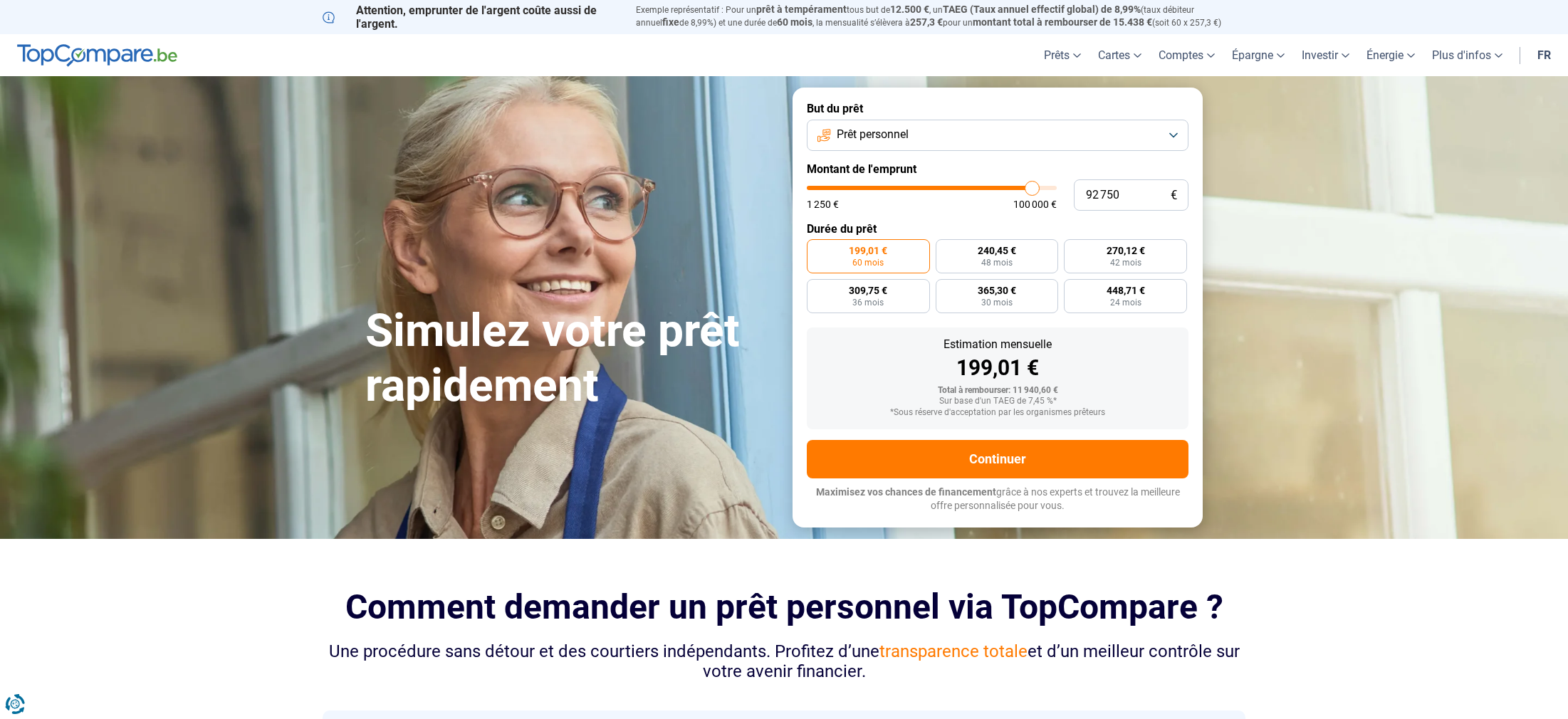
type input "93250"
type input "93 750"
type input "93750"
type input "94 250"
type input "94250"
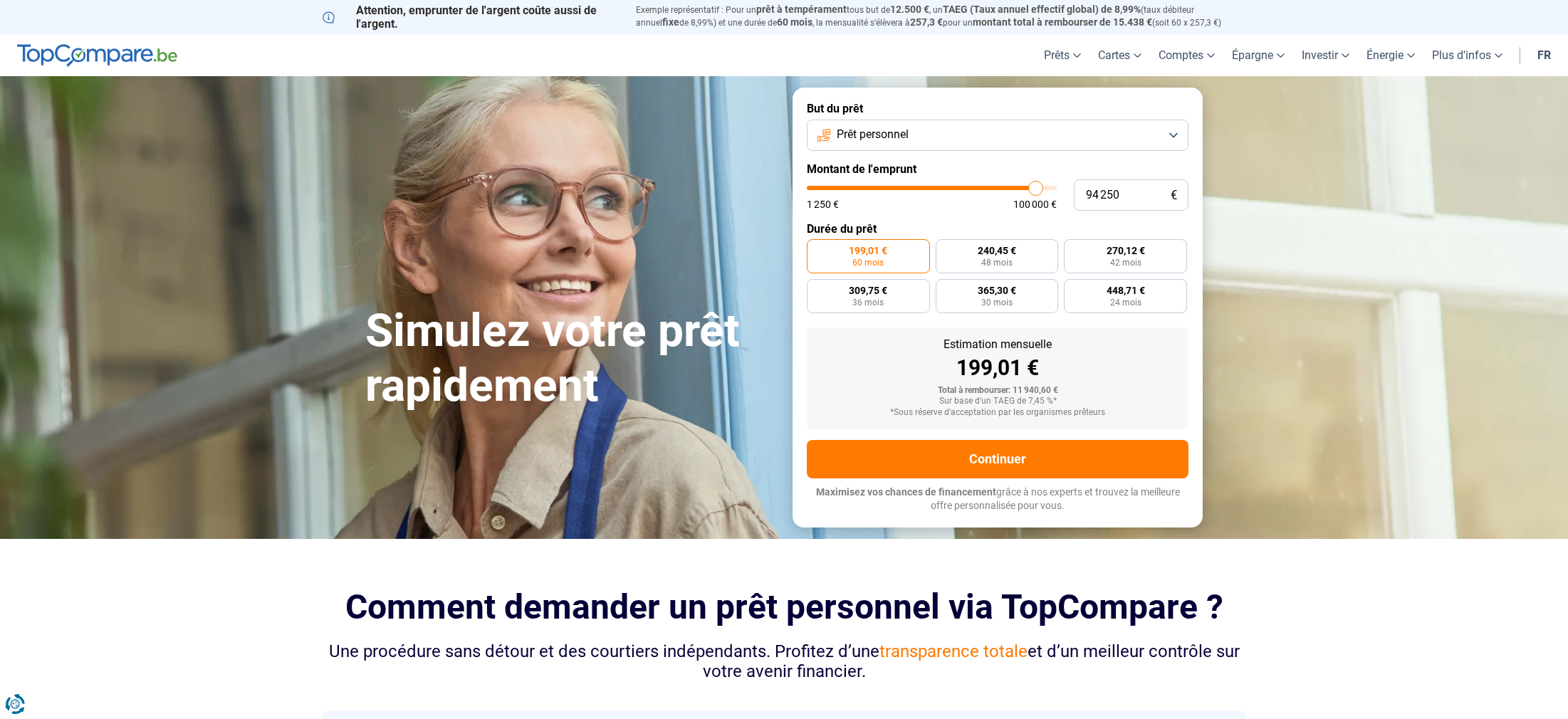
type input "94 500"
type input "94500"
type input "94 750"
type input "94750"
type input "95 000"
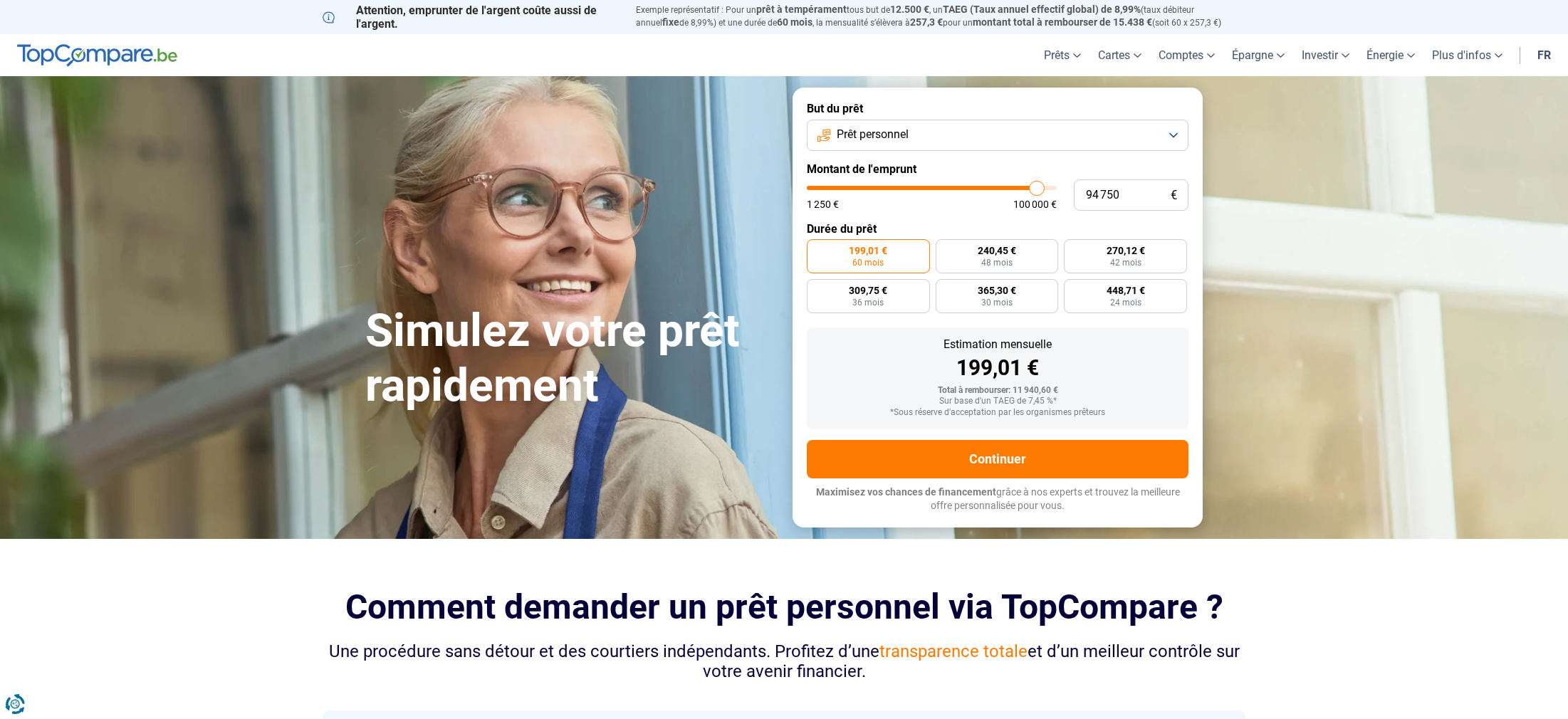
type input "95000"
type input "95 500"
type input "95500"
type input "95 750"
type input "95750"
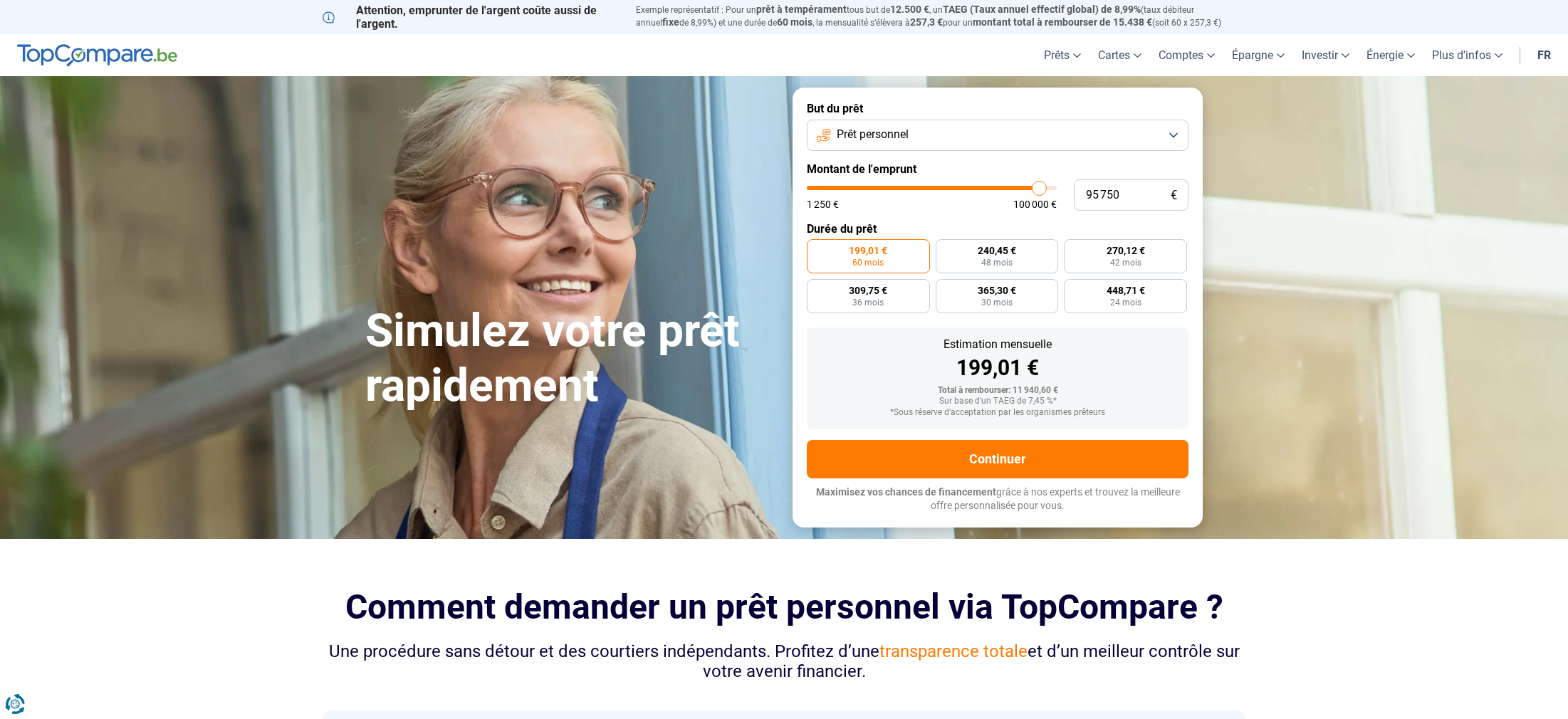
type input "96 000"
type input "96000"
type input "96 250"
type input "96250"
type input "96 000"
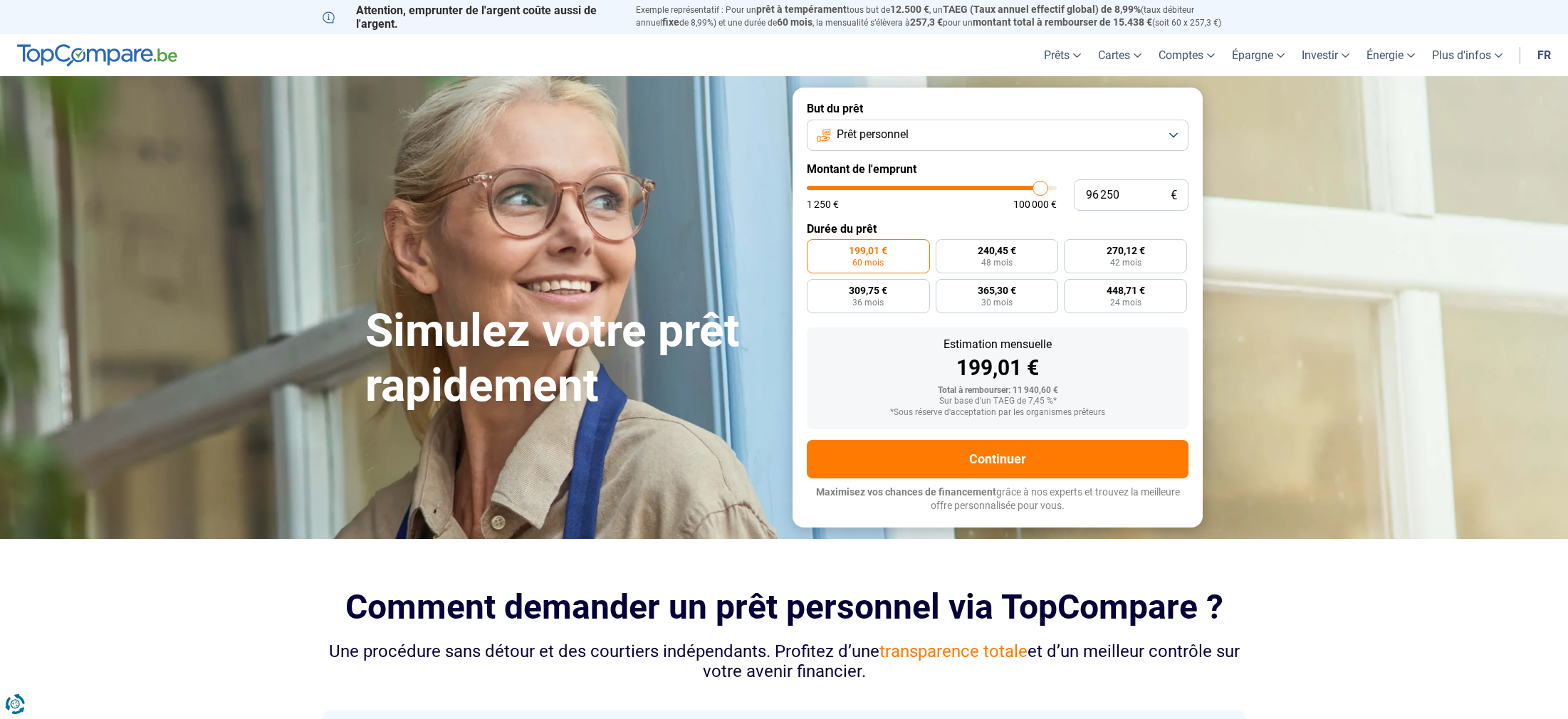
type input "96000"
type input "95 750"
type input "95750"
type input "95 500"
type input "95500"
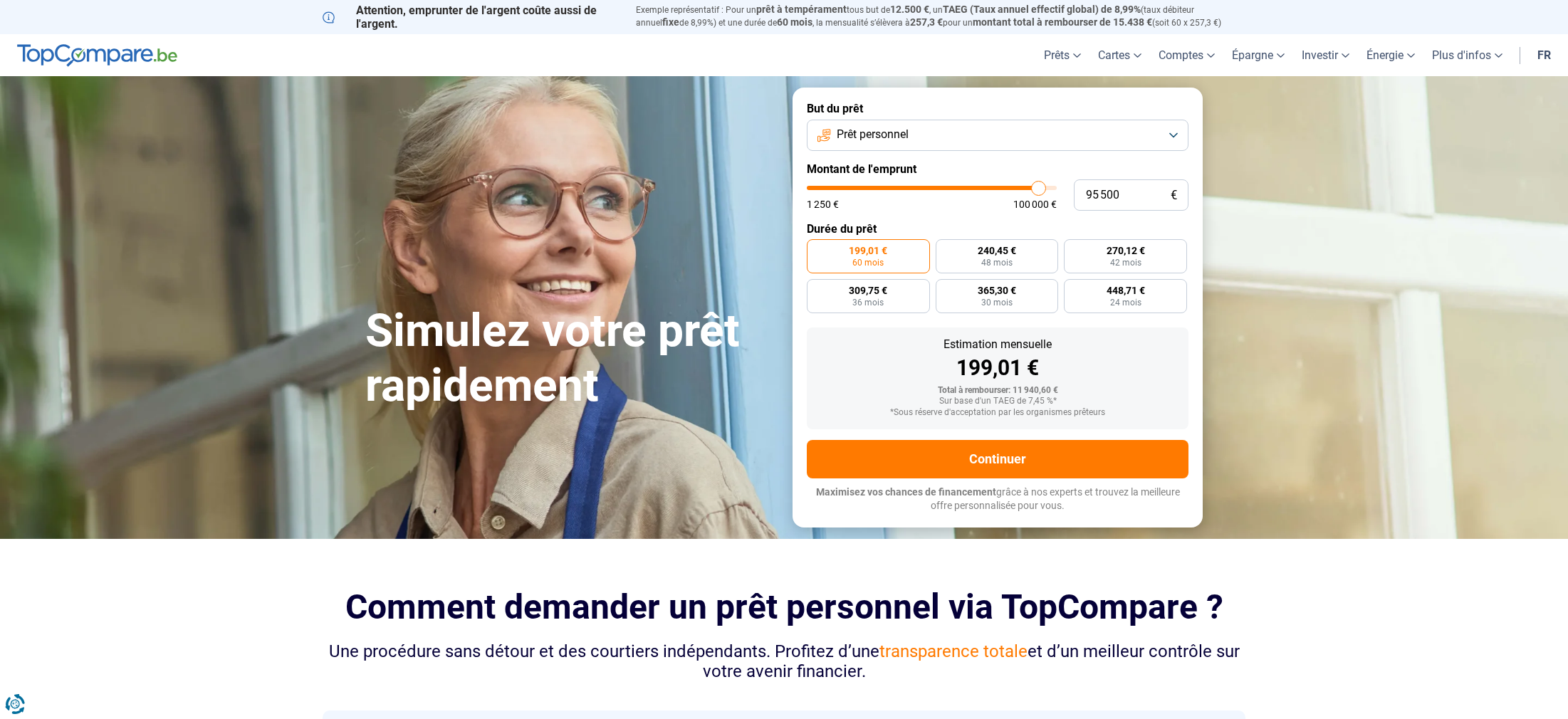
type input "95 250"
type input "95250"
type input "95 000"
type input "95000"
type input "94 750"
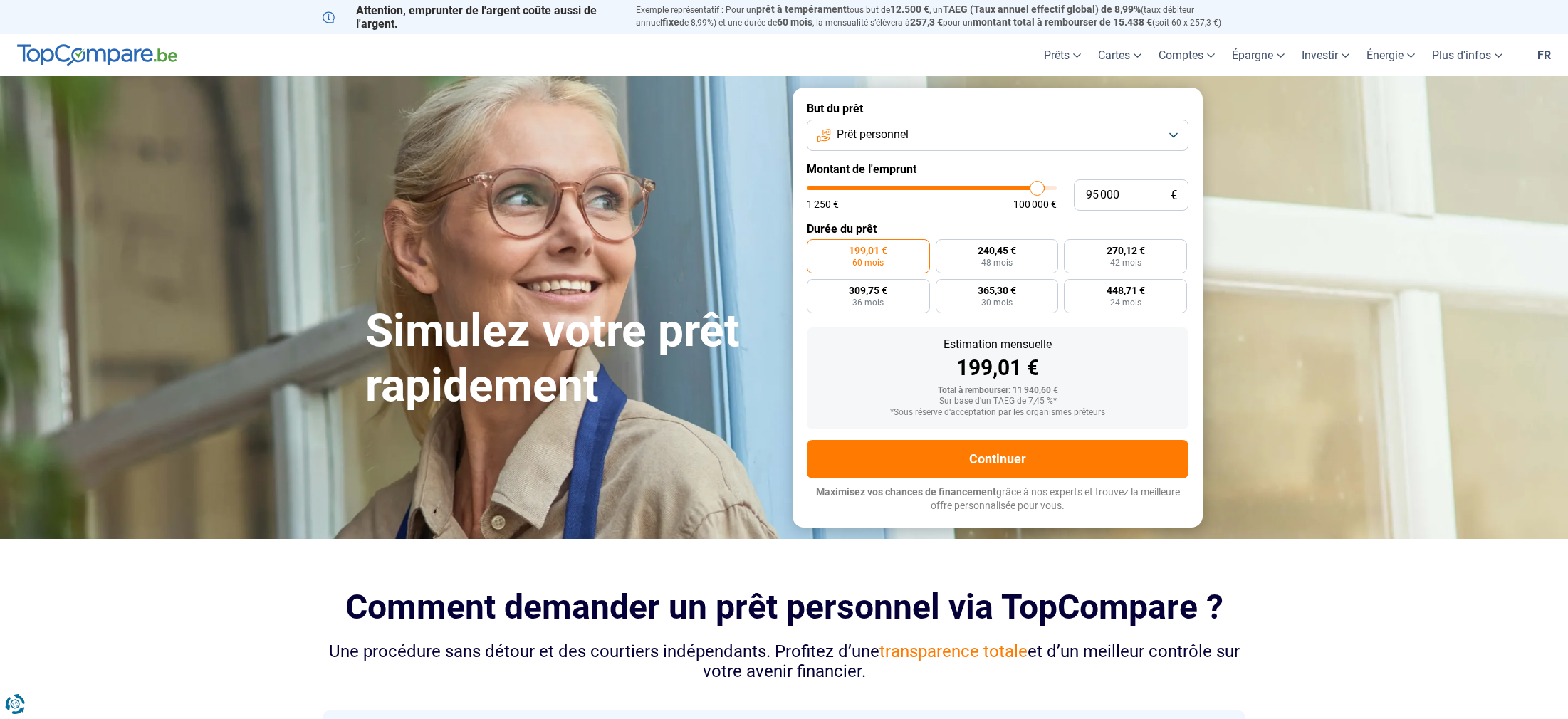
type input "94750"
type input "94 500"
type input "94500"
type input "94 250"
type input "94250"
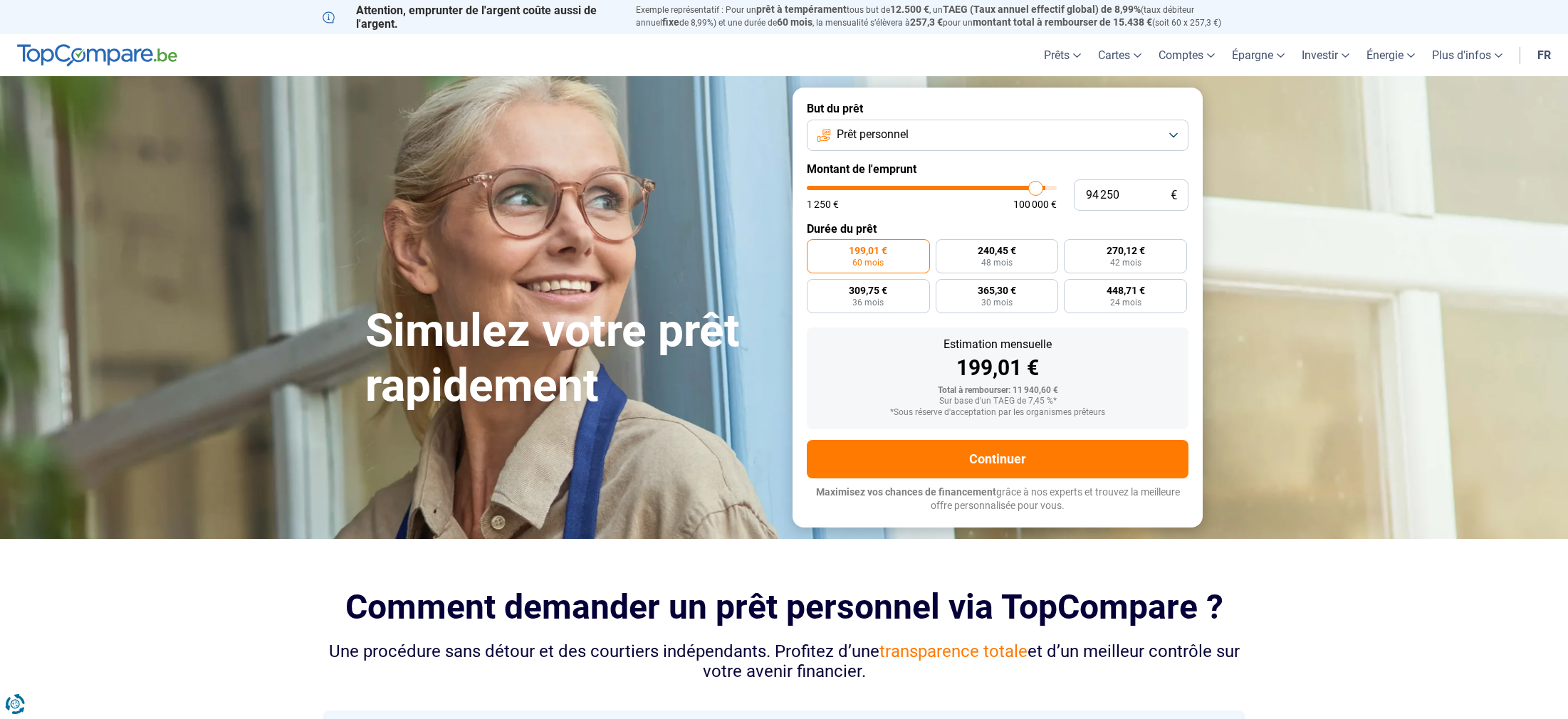
type input "93 750"
type input "93750"
type input "93 500"
type input "93500"
type input "93 250"
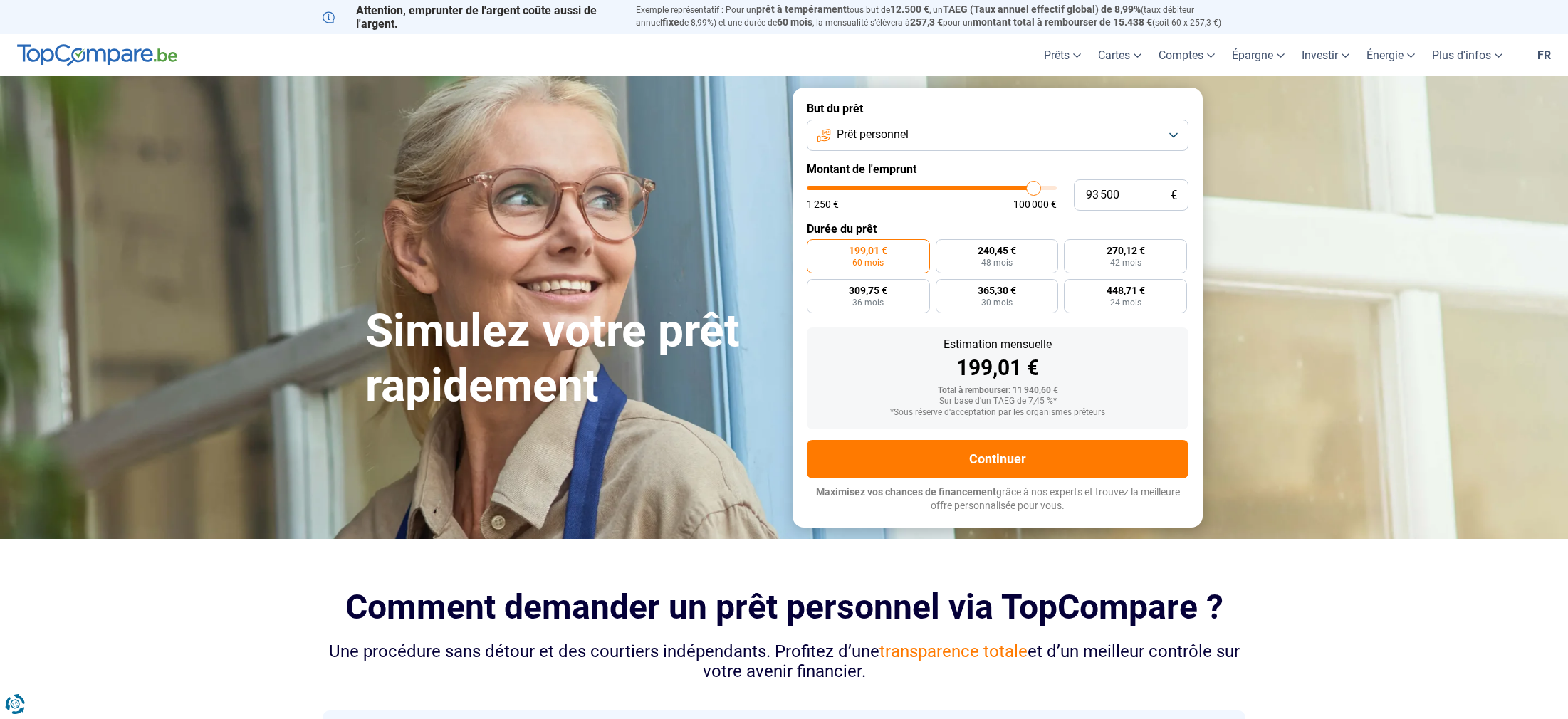
type input "93250"
type input "93 000"
type input "93000"
type input "92 500"
type input "92500"
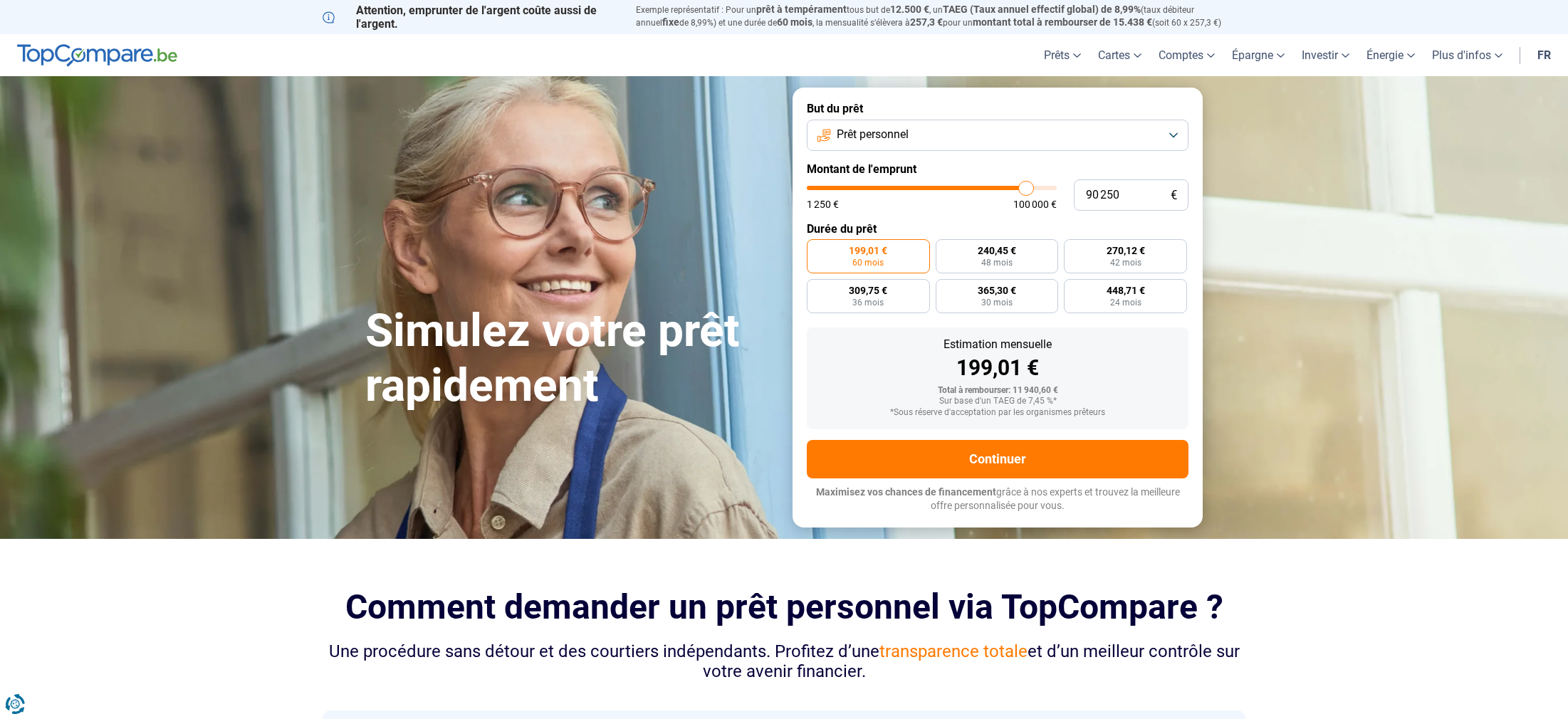
drag, startPoint x: 835, startPoint y: 188, endPoint x: 1026, endPoint y: 192, distance: 191.0
click at [1026, 190] on input "range" at bounding box center [932, 187] width 250 height 4
drag, startPoint x: 1148, startPoint y: 301, endPoint x: 1144, endPoint y: 317, distance: 16.5
click at [1148, 301] on span "24 mois" at bounding box center [1151, 303] width 31 height 9
click at [1124, 288] on input "4 049,20 € 24 mois" at bounding box center [1119, 283] width 9 height 9
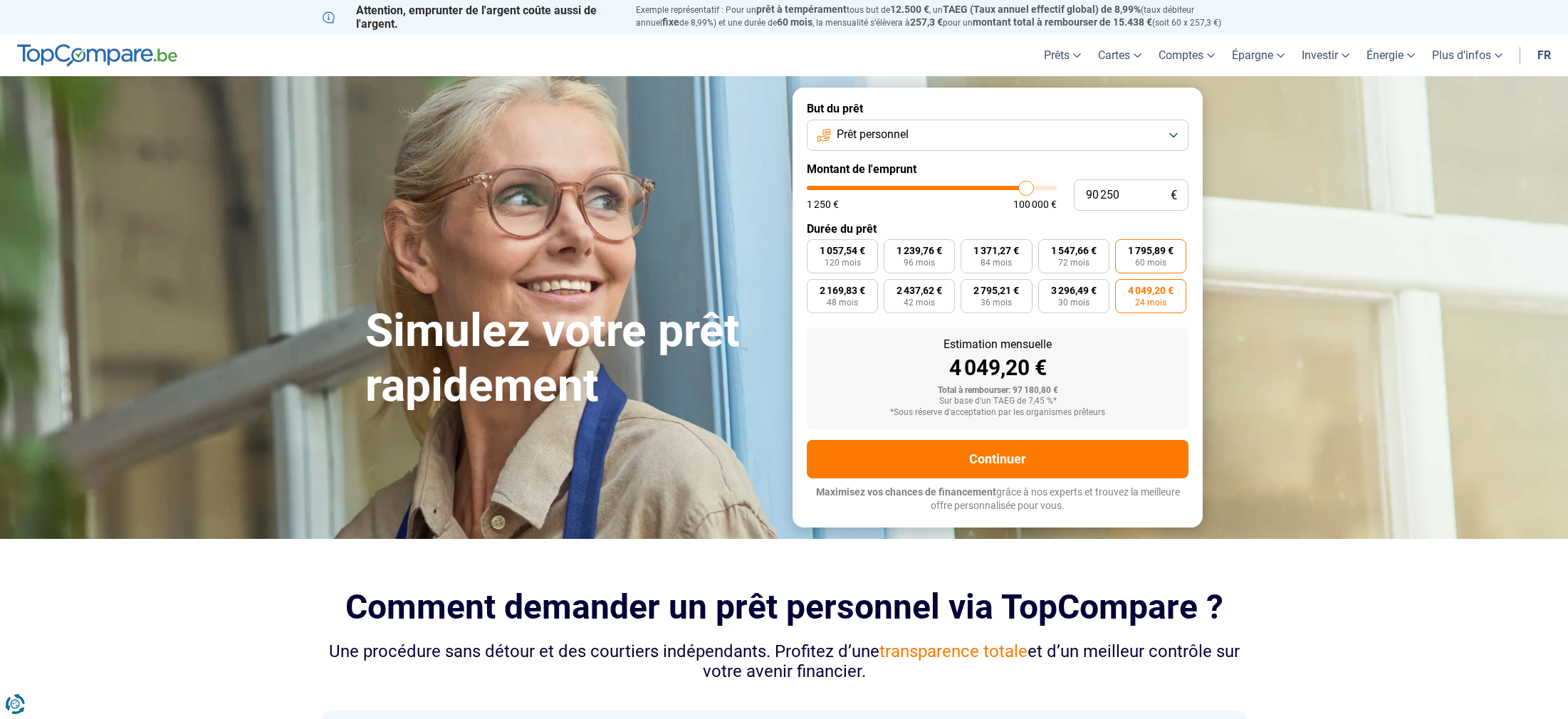
click at [1153, 262] on span "60 mois" at bounding box center [1151, 263] width 31 height 9
click at [1124, 248] on input "1 795,89 € 60 mois" at bounding box center [1119, 243] width 9 height 9
